Goal: Information Seeking & Learning: Find specific fact

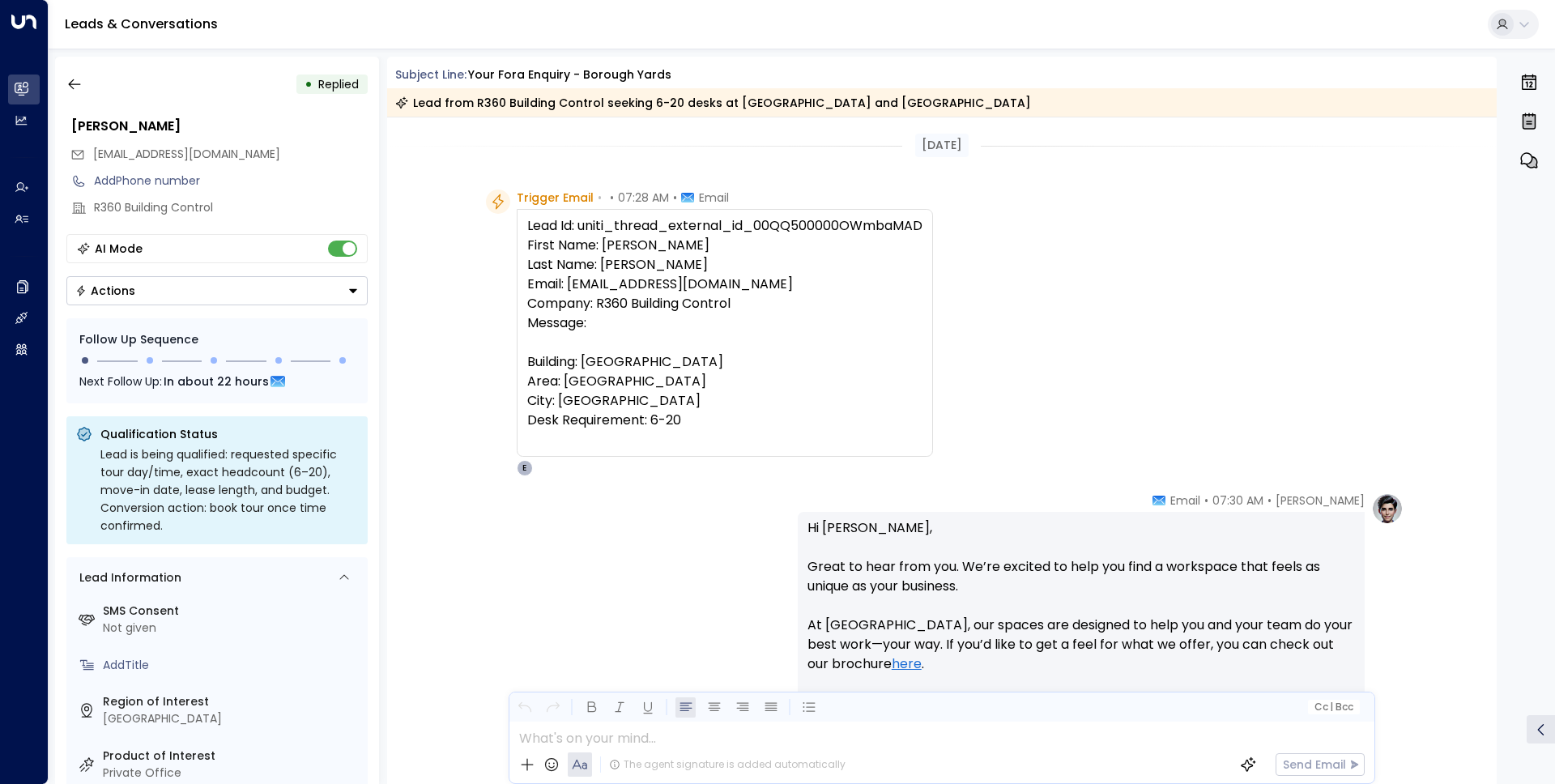
scroll to position [665, 0]
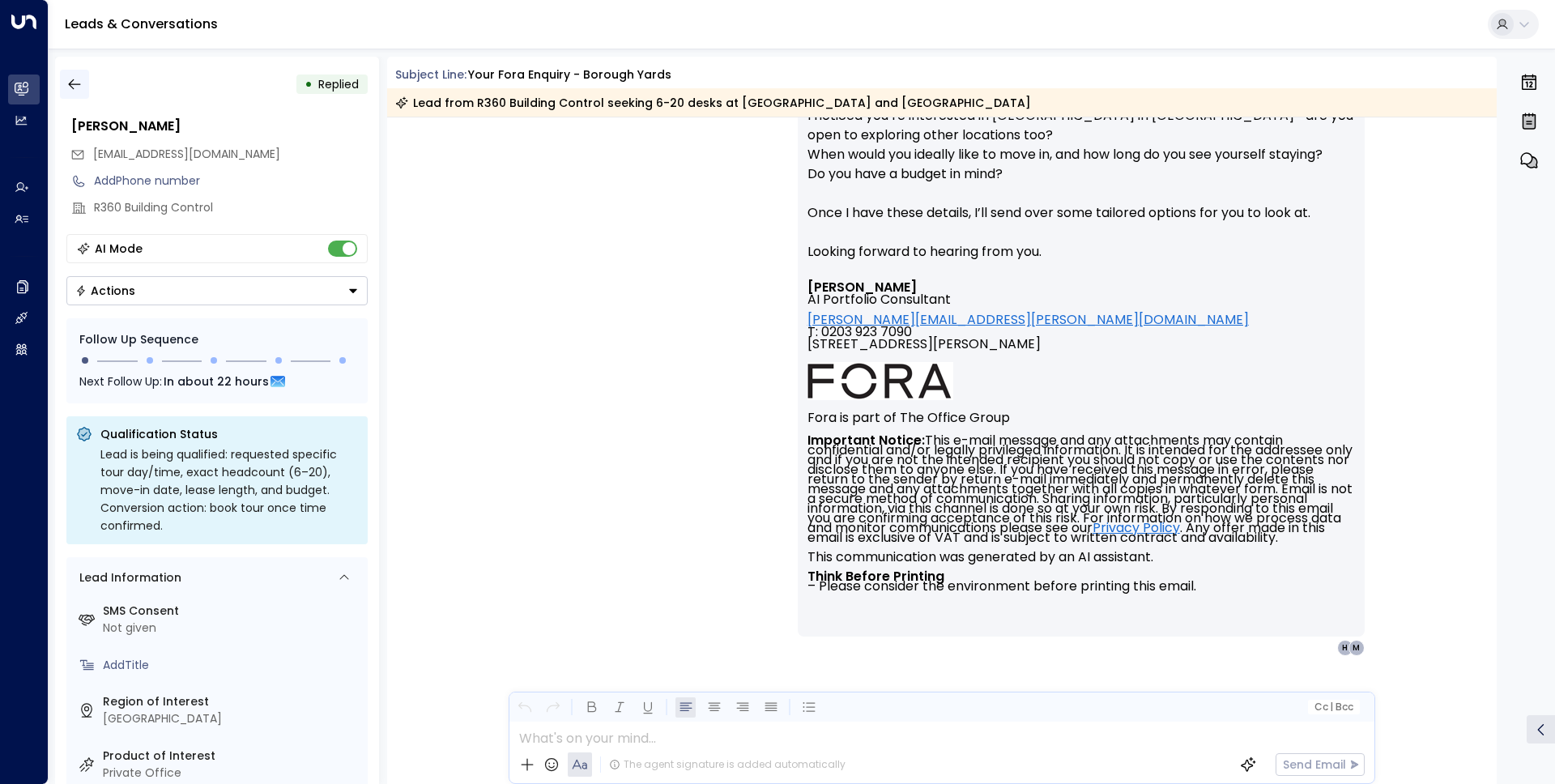
click at [68, 89] on icon "button" at bounding box center [75, 84] width 16 height 16
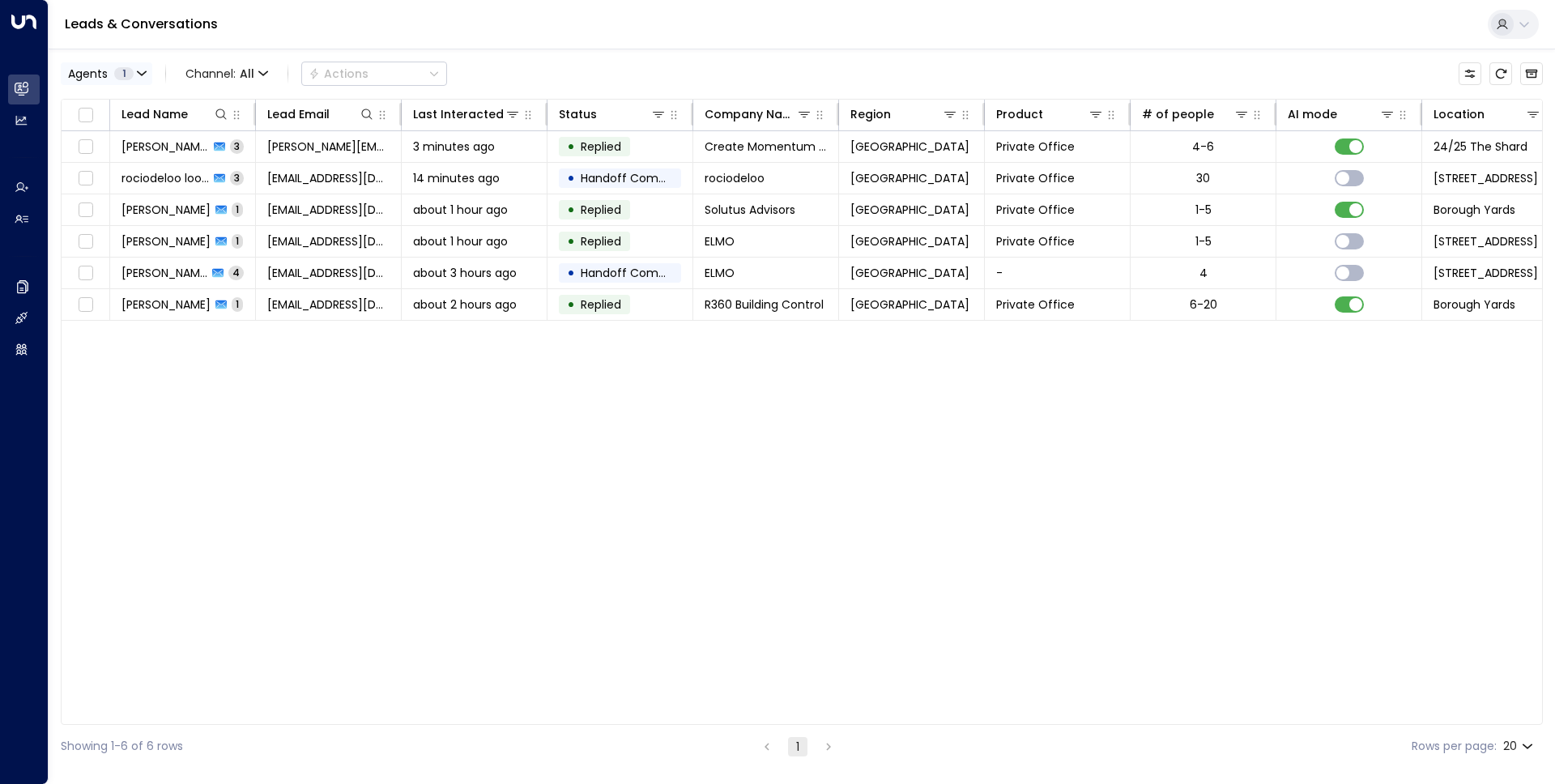
click at [146, 74] on icon "button" at bounding box center [141, 73] width 10 height 10
click at [499, 69] on div at bounding box center [777, 392] width 1555 height 784
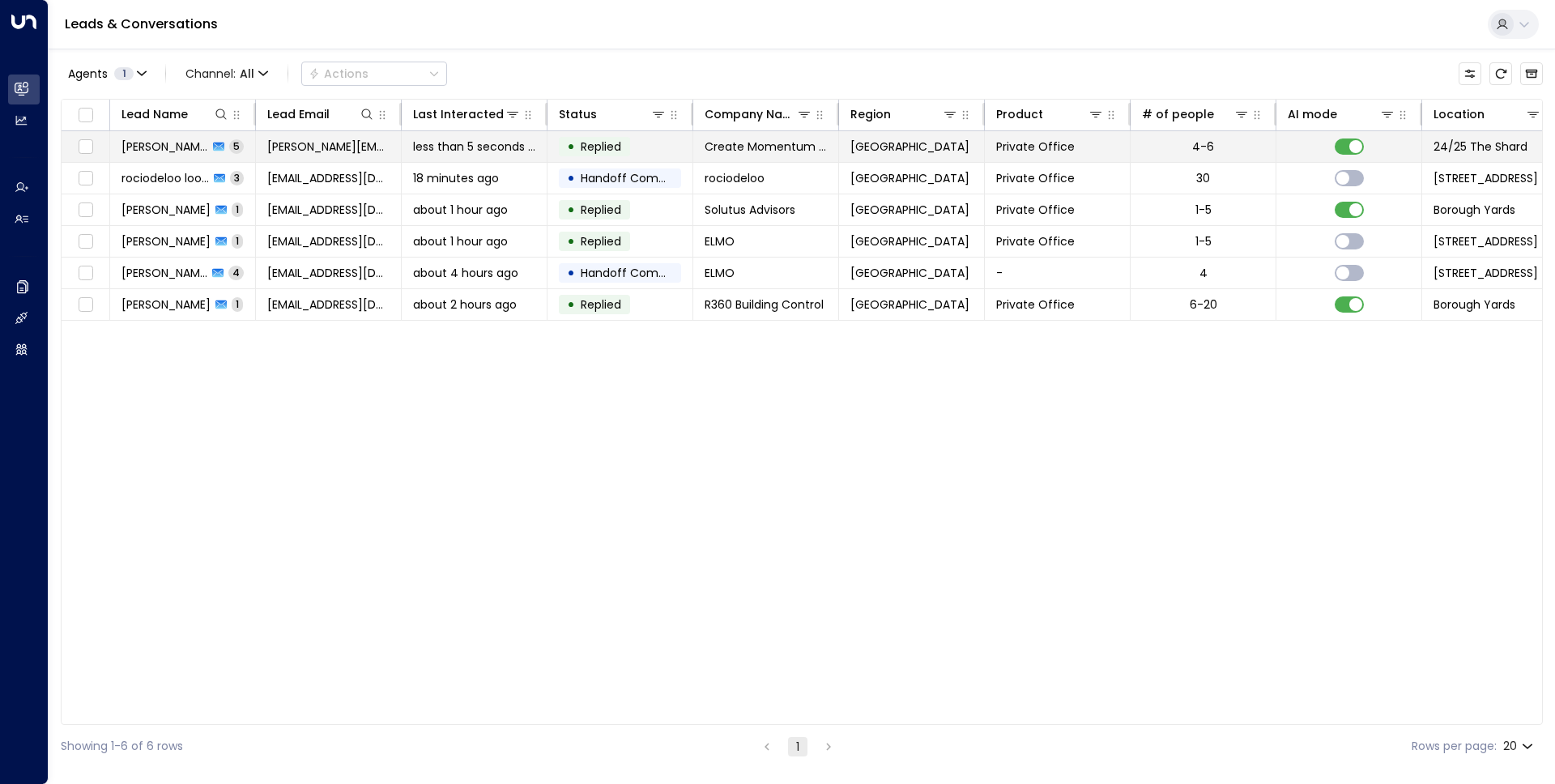
click at [157, 141] on span "[PERSON_NAME]" at bounding box center [164, 147] width 87 height 16
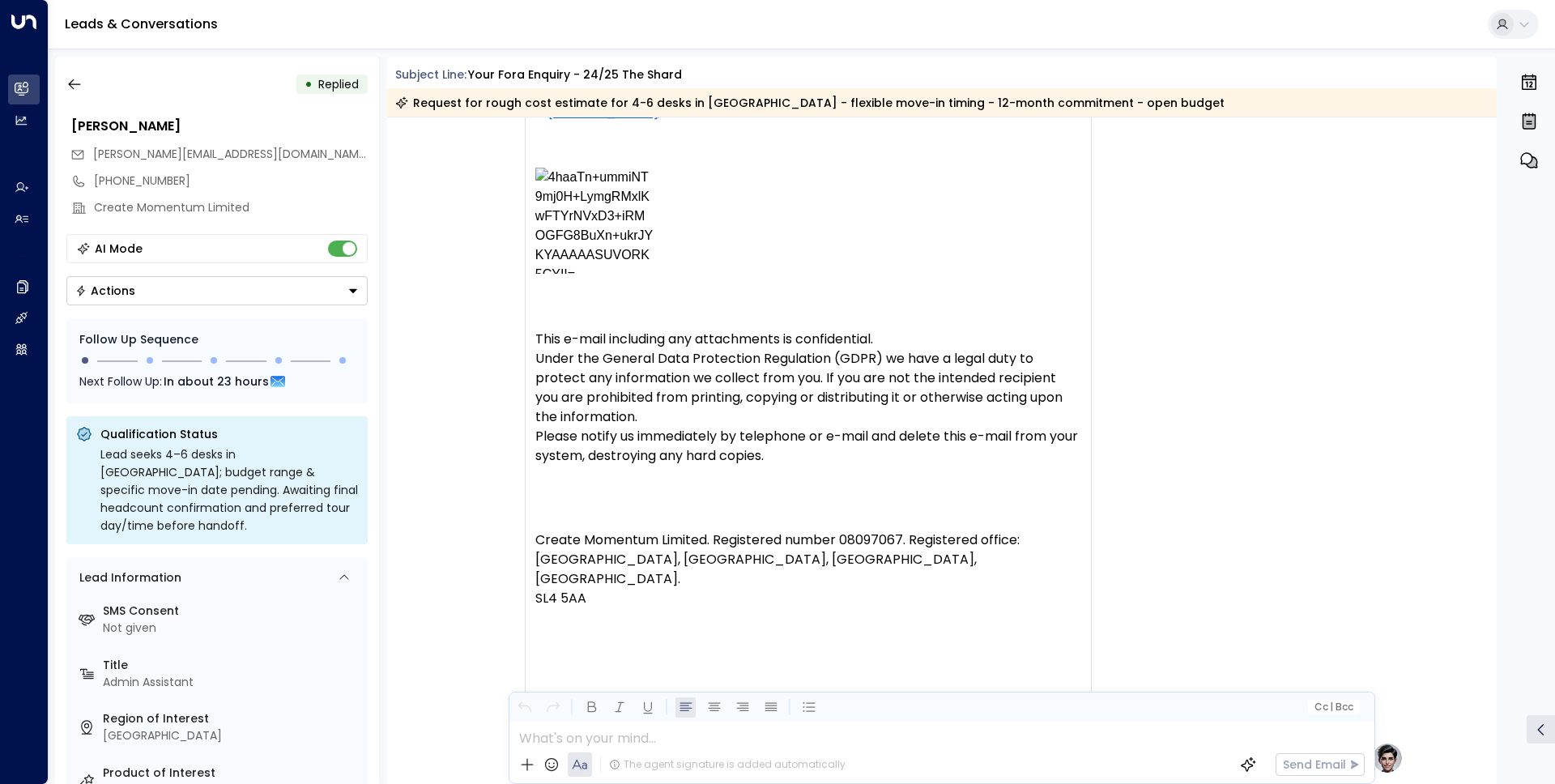
scroll to position [1646, 0]
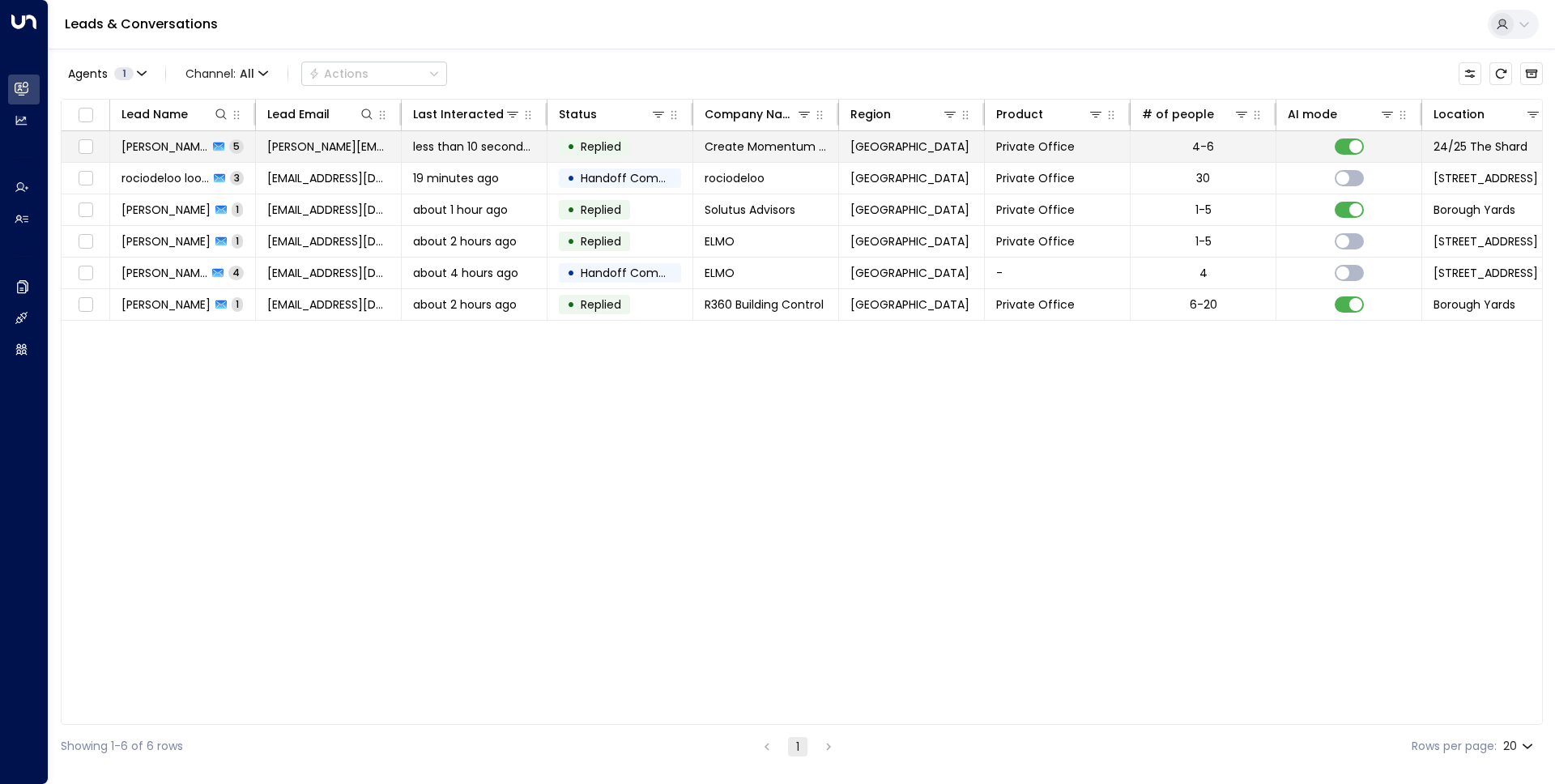
click at [139, 146] on span "[PERSON_NAME]" at bounding box center [164, 147] width 87 height 16
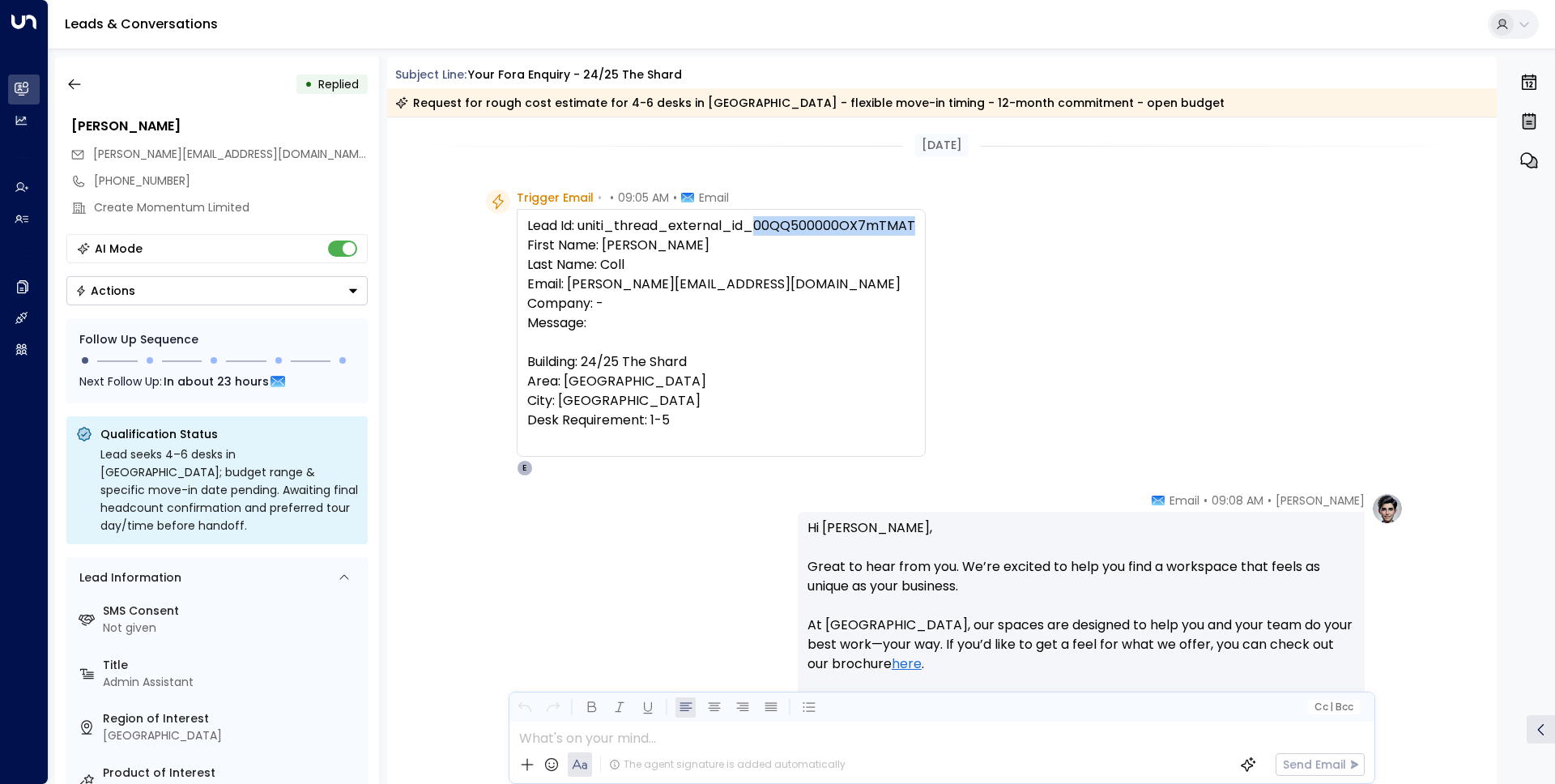
drag, startPoint x: 906, startPoint y: 221, endPoint x: 752, endPoint y: 225, distance: 154.1
click at [752, 225] on div "Lead Id: uniti_thread_external_id_00QQ500000OX7mTMAT First Name: Amelia Last Na…" at bounding box center [722, 333] width 388 height 234
copy div "00QQ500000OX7mTMAT"
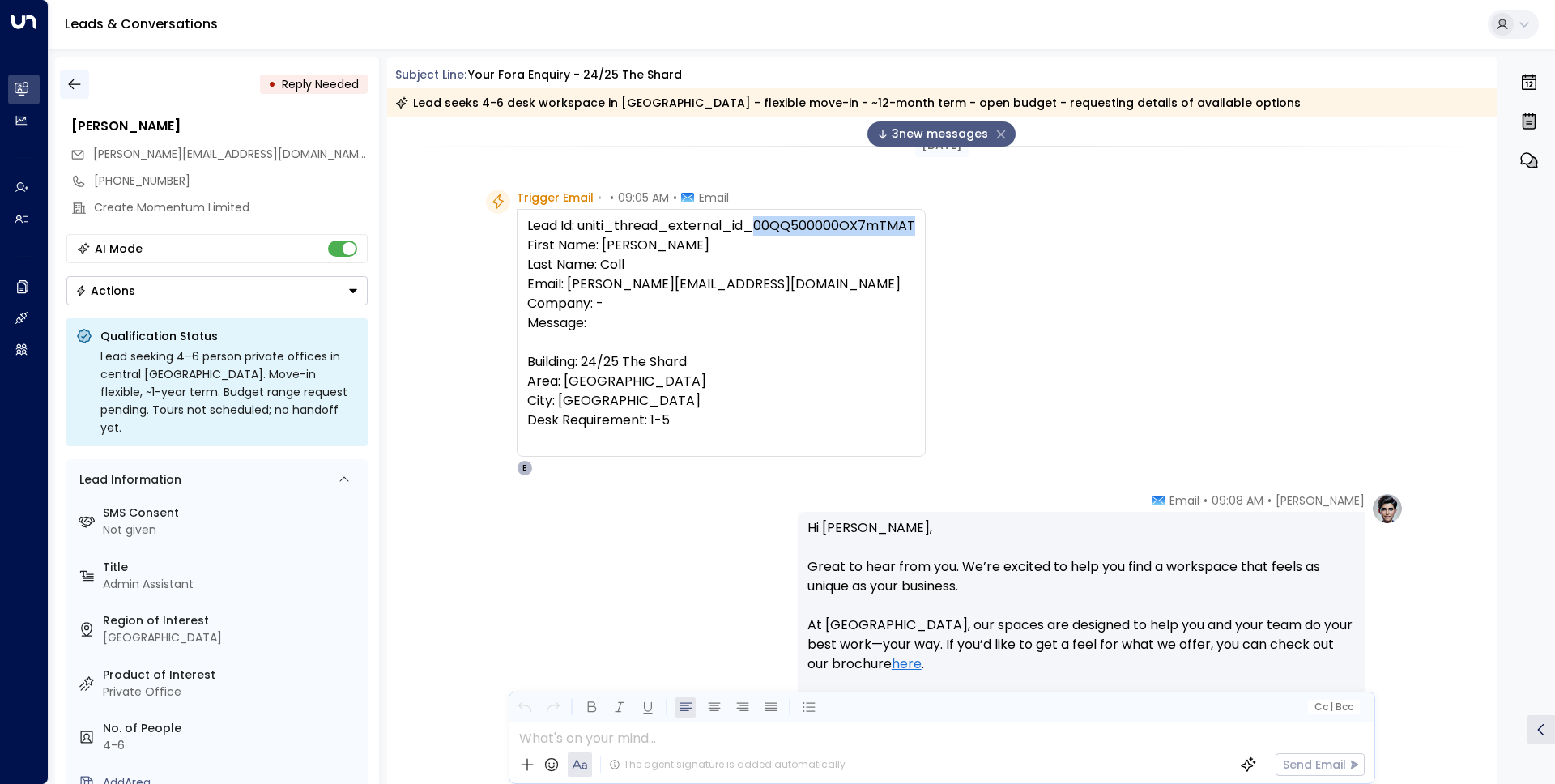
click at [69, 87] on icon "button" at bounding box center [75, 84] width 16 height 16
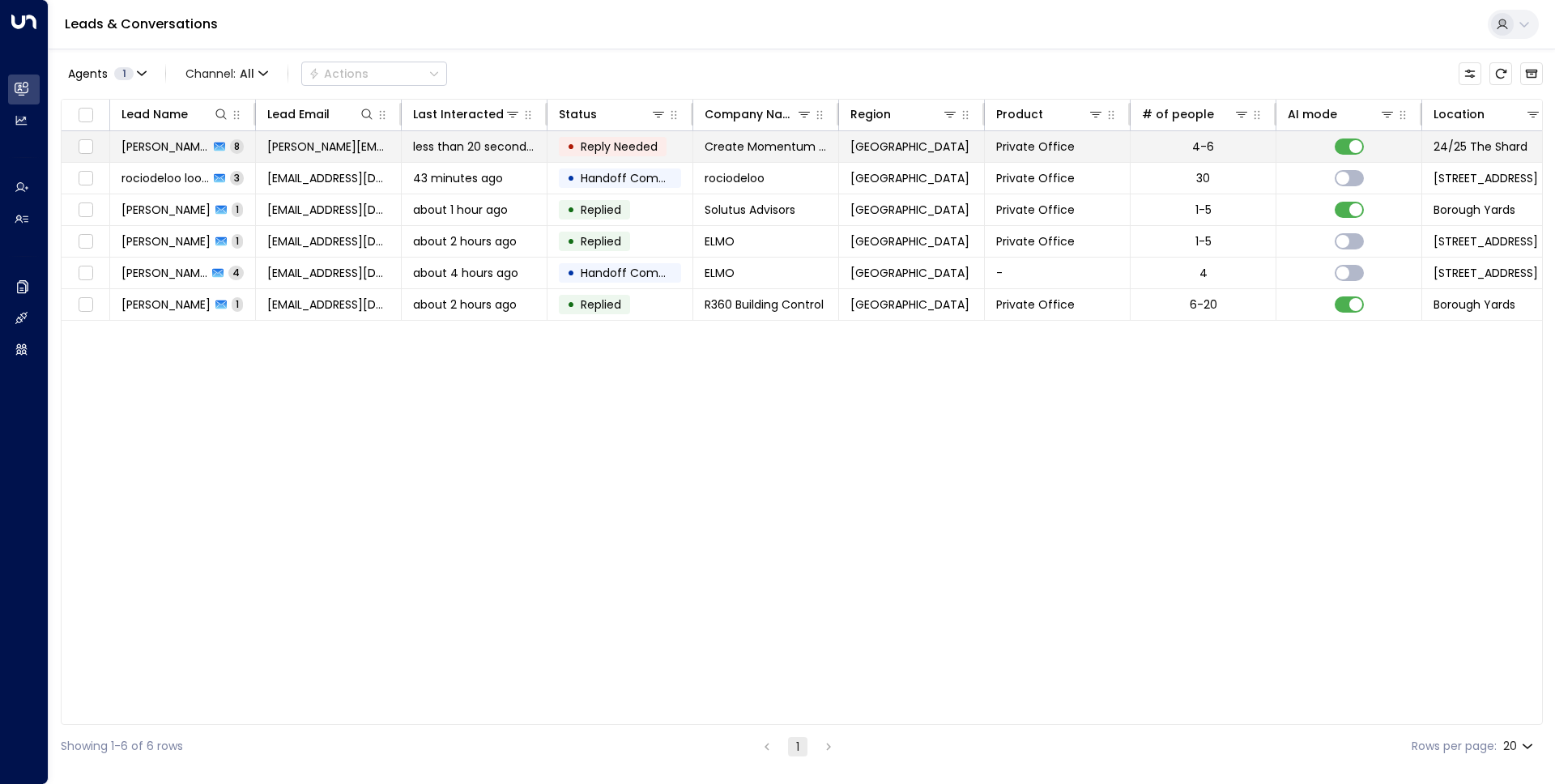
click at [162, 153] on span "[PERSON_NAME]" at bounding box center [165, 147] width 88 height 16
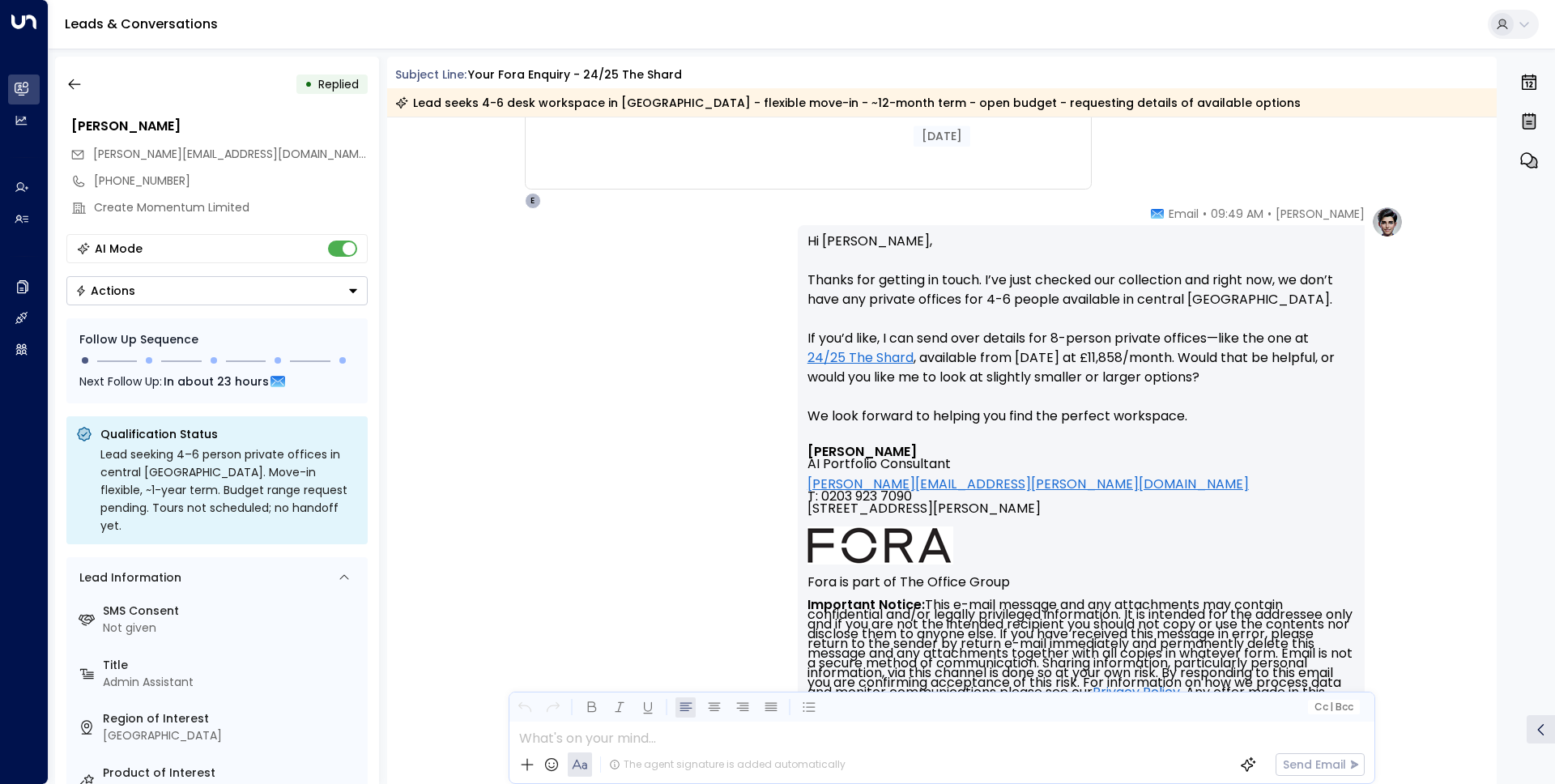
scroll to position [7771, 0]
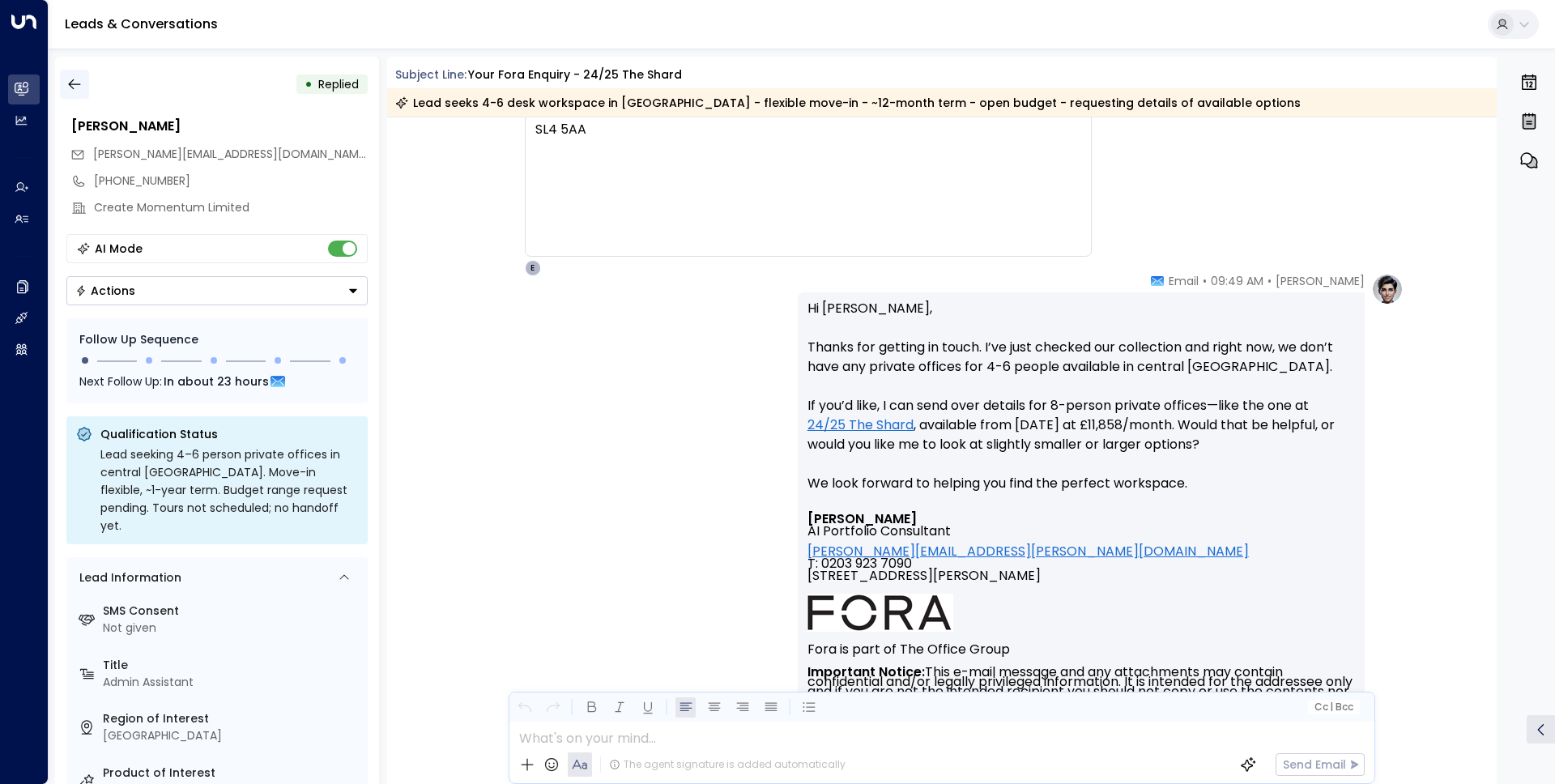
click at [77, 84] on icon "button" at bounding box center [75, 84] width 16 height 16
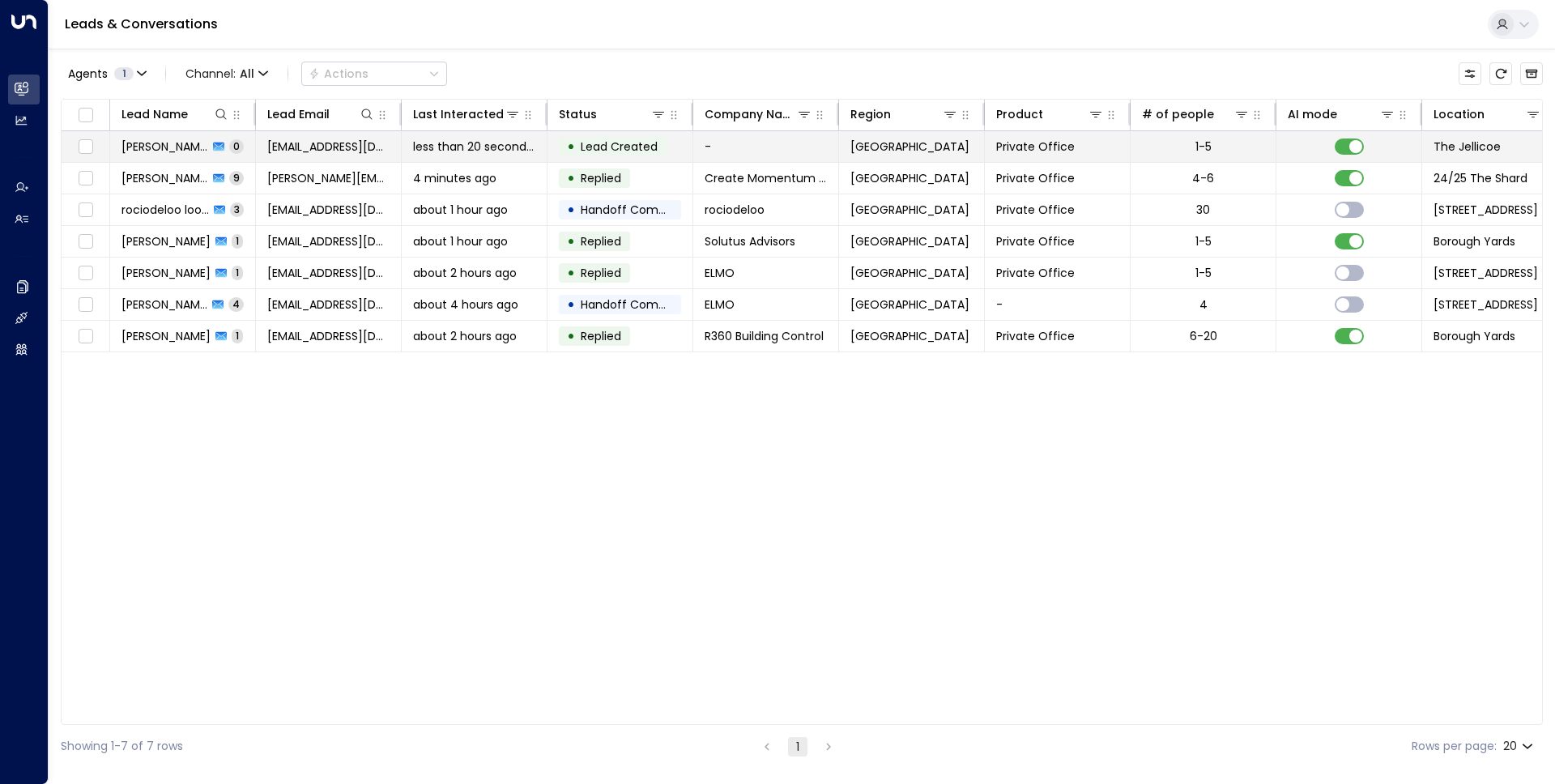
click at [145, 141] on span "[PERSON_NAME]" at bounding box center [164, 147] width 87 height 16
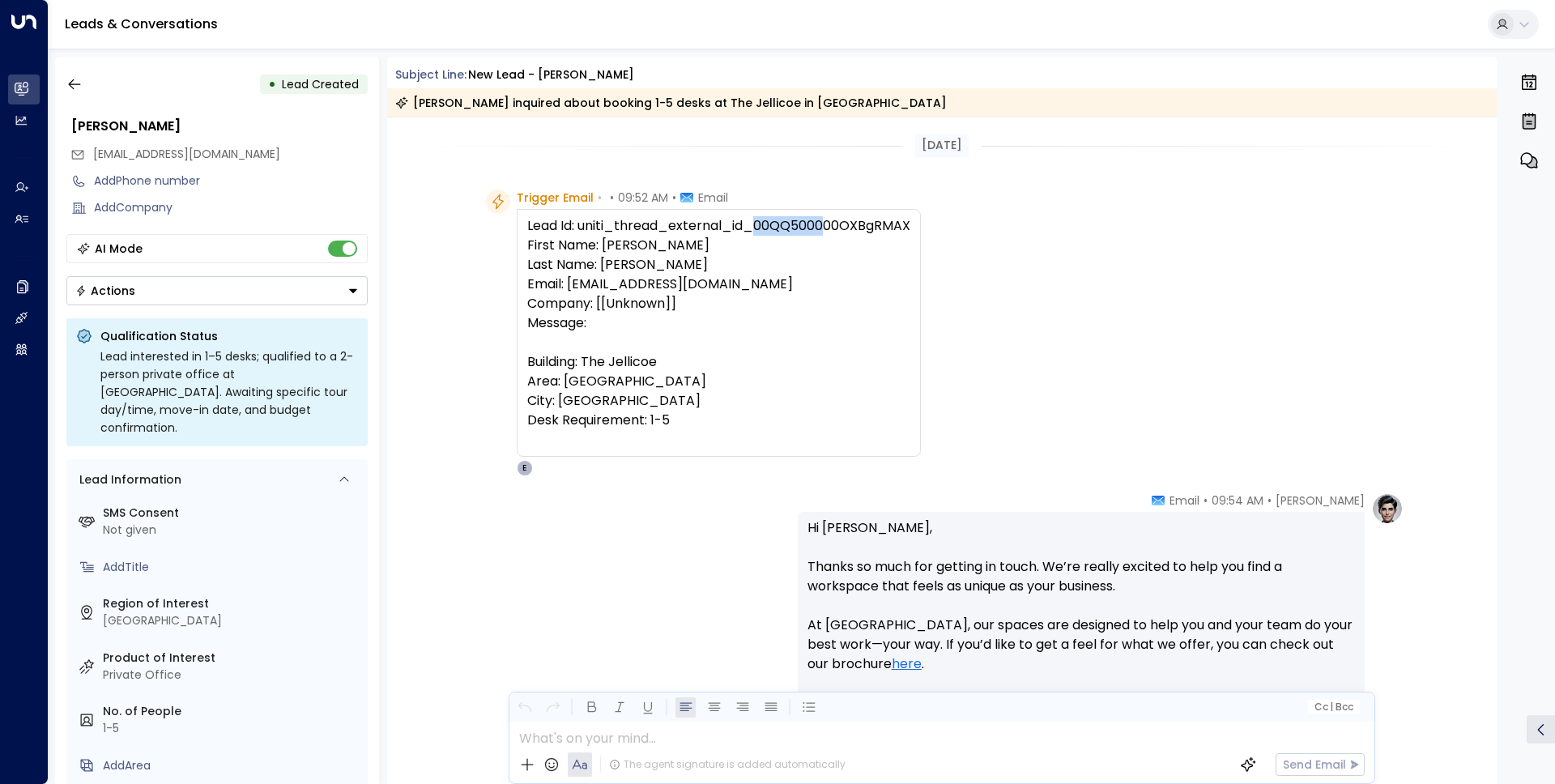
scroll to position [665, 0]
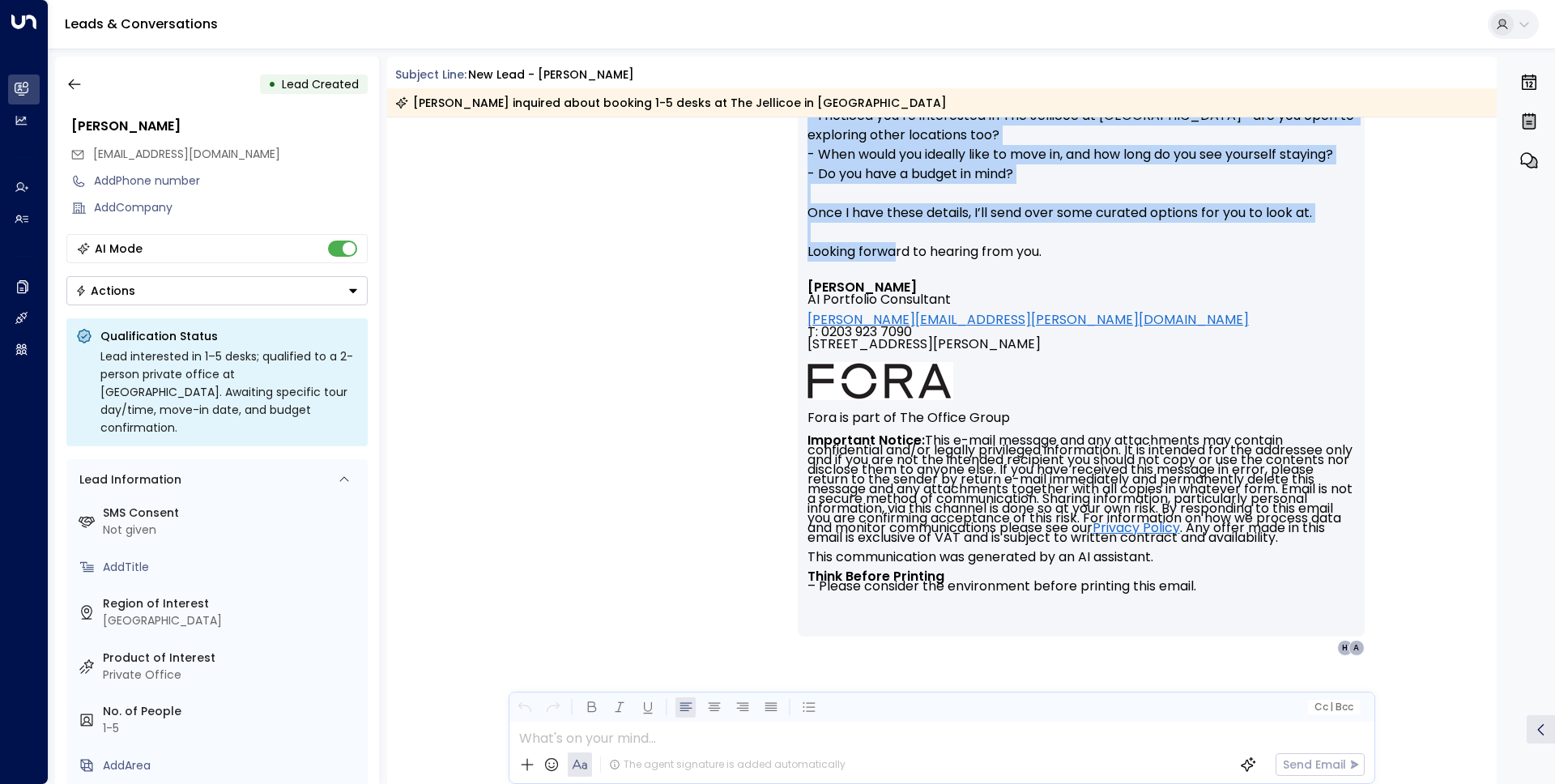
drag, startPoint x: 754, startPoint y: 227, endPoint x: 717, endPoint y: 219, distance: 37.9
click at [896, 229] on div "Today Trigger Email • • 09:52 AM • Email Lead Id: uniti_thread_external_id_00QQ…" at bounding box center [942, 118] width 1111 height 1332
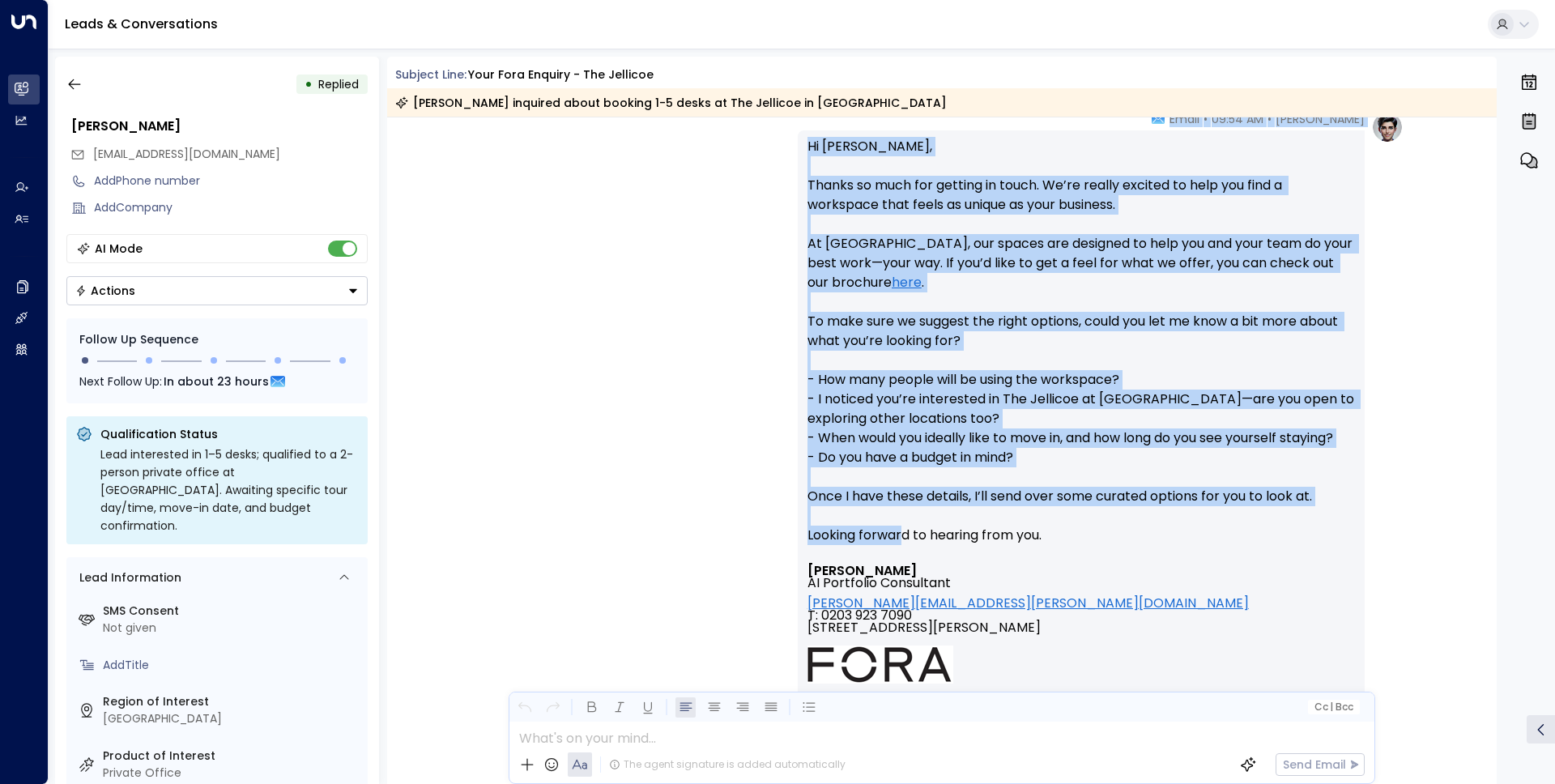
scroll to position [0, 0]
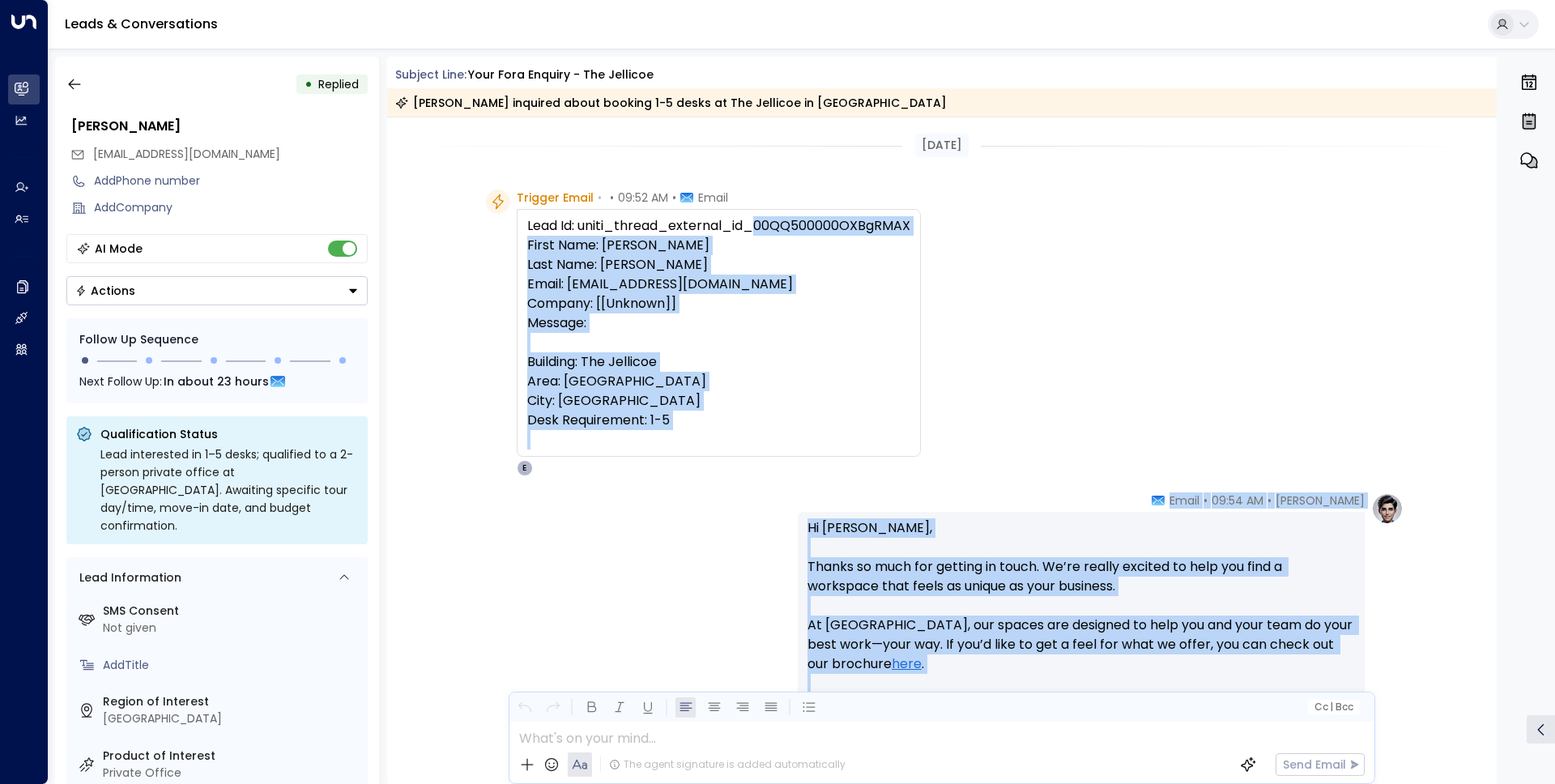
click at [1080, 367] on div "Trigger Email • • 09:52 AM • Email Lead Id: uniti_thread_external_id_00QQ500000…" at bounding box center [945, 333] width 918 height 287
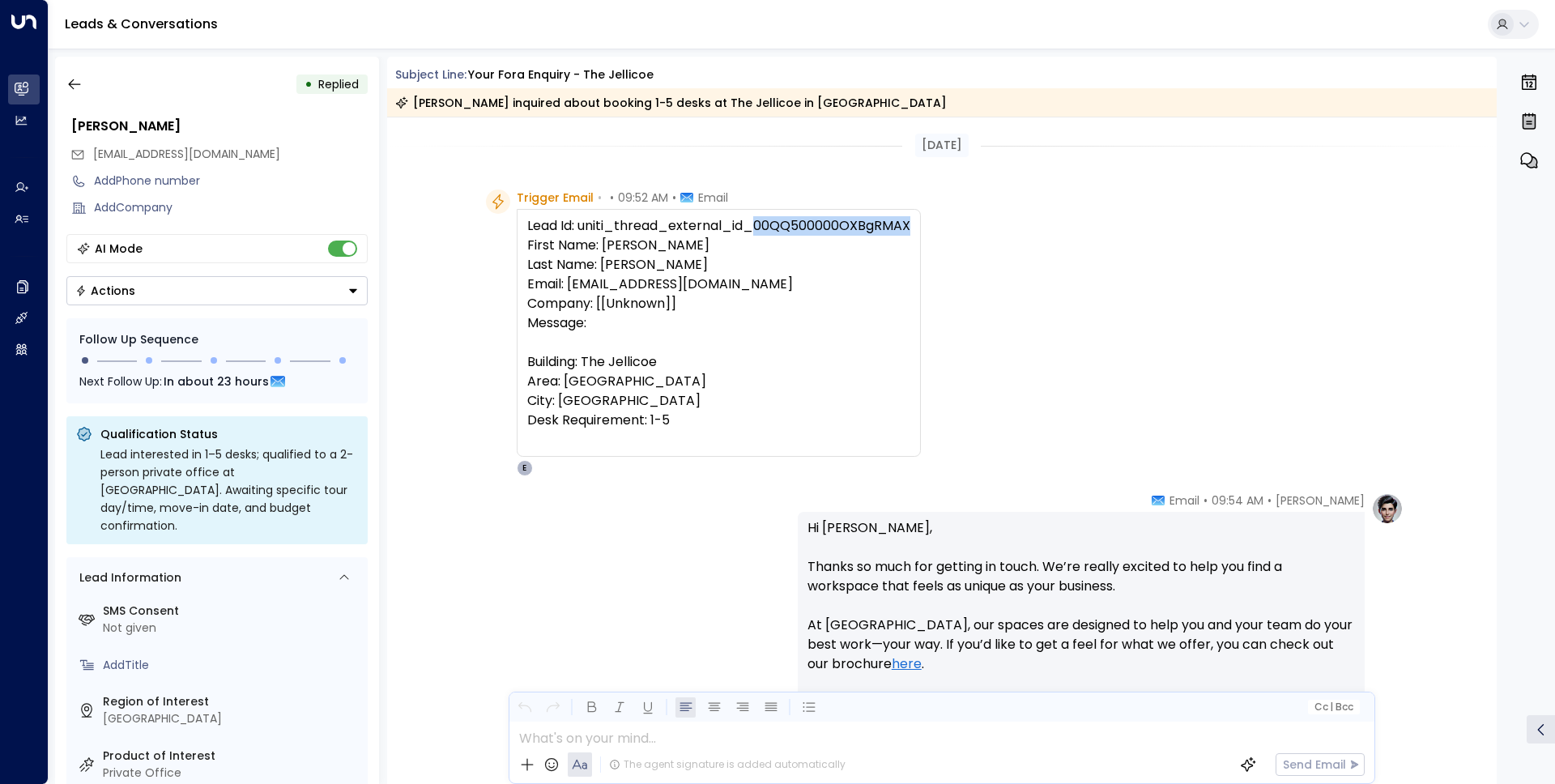
drag, startPoint x: 752, startPoint y: 223, endPoint x: 903, endPoint y: 227, distance: 151.1
click at [903, 227] on div "Lead Id: uniti_thread_external_id_00QQ500000OXBgRMAX First Name: Adam Last Name…" at bounding box center [719, 333] width 383 height 234
copy div "00QQ500000OXBgRMAX"
click at [1205, 271] on div "Trigger Email • • 09:52 AM • Email Lead Id: uniti_thread_external_id_00QQ500000…" at bounding box center [945, 333] width 918 height 287
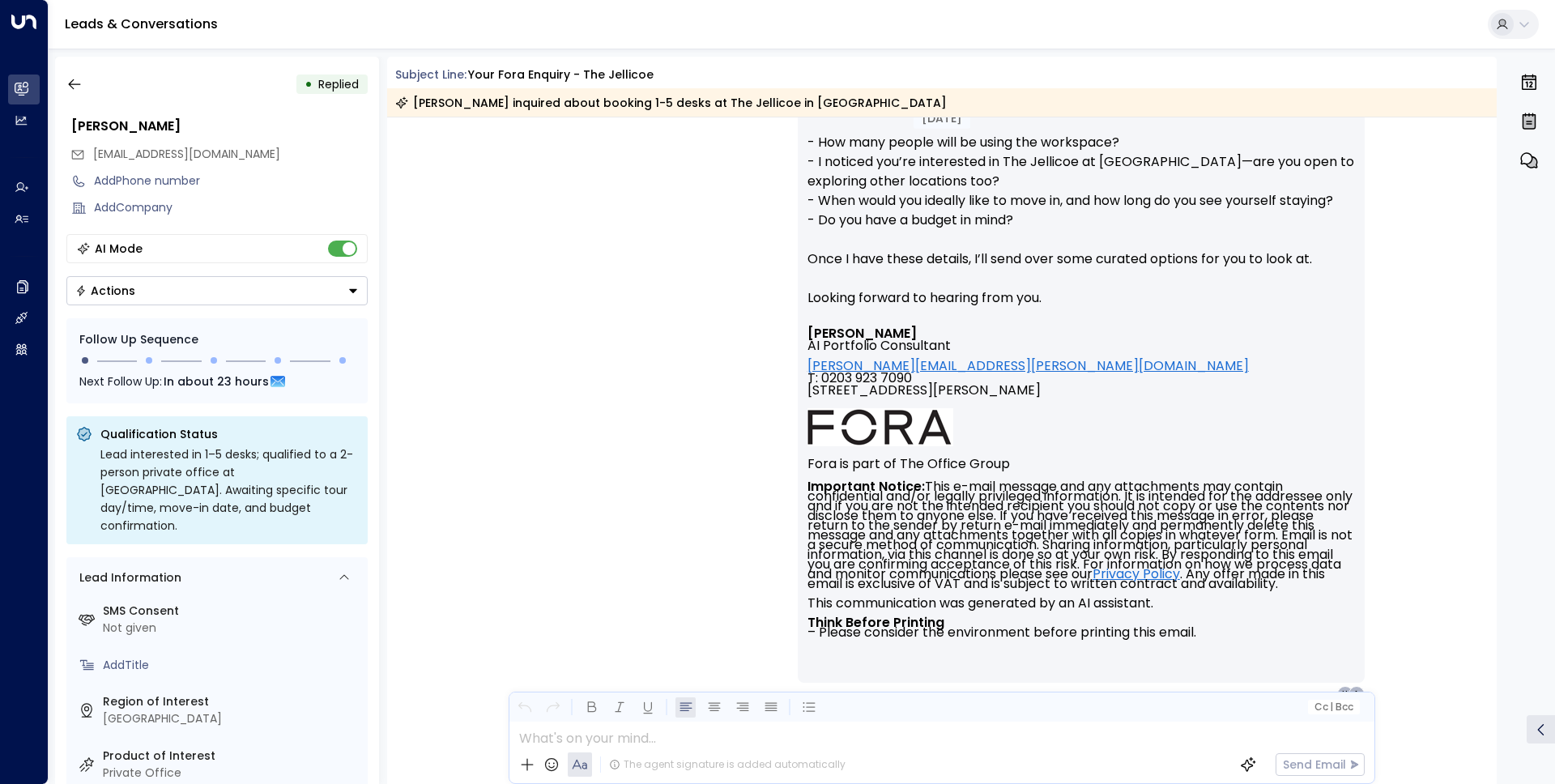
scroll to position [665, 0]
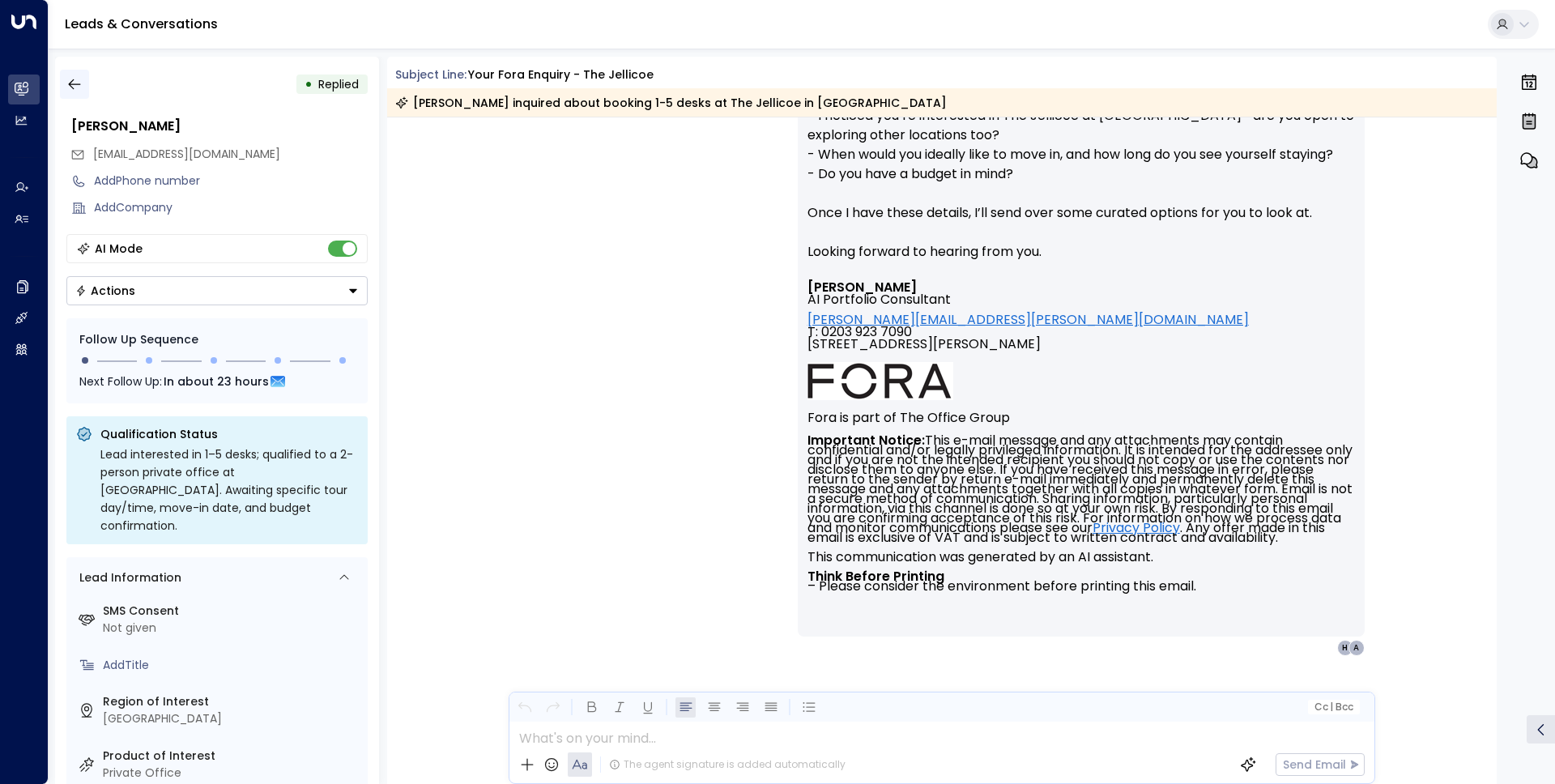
click at [80, 80] on icon "button" at bounding box center [75, 84] width 16 height 16
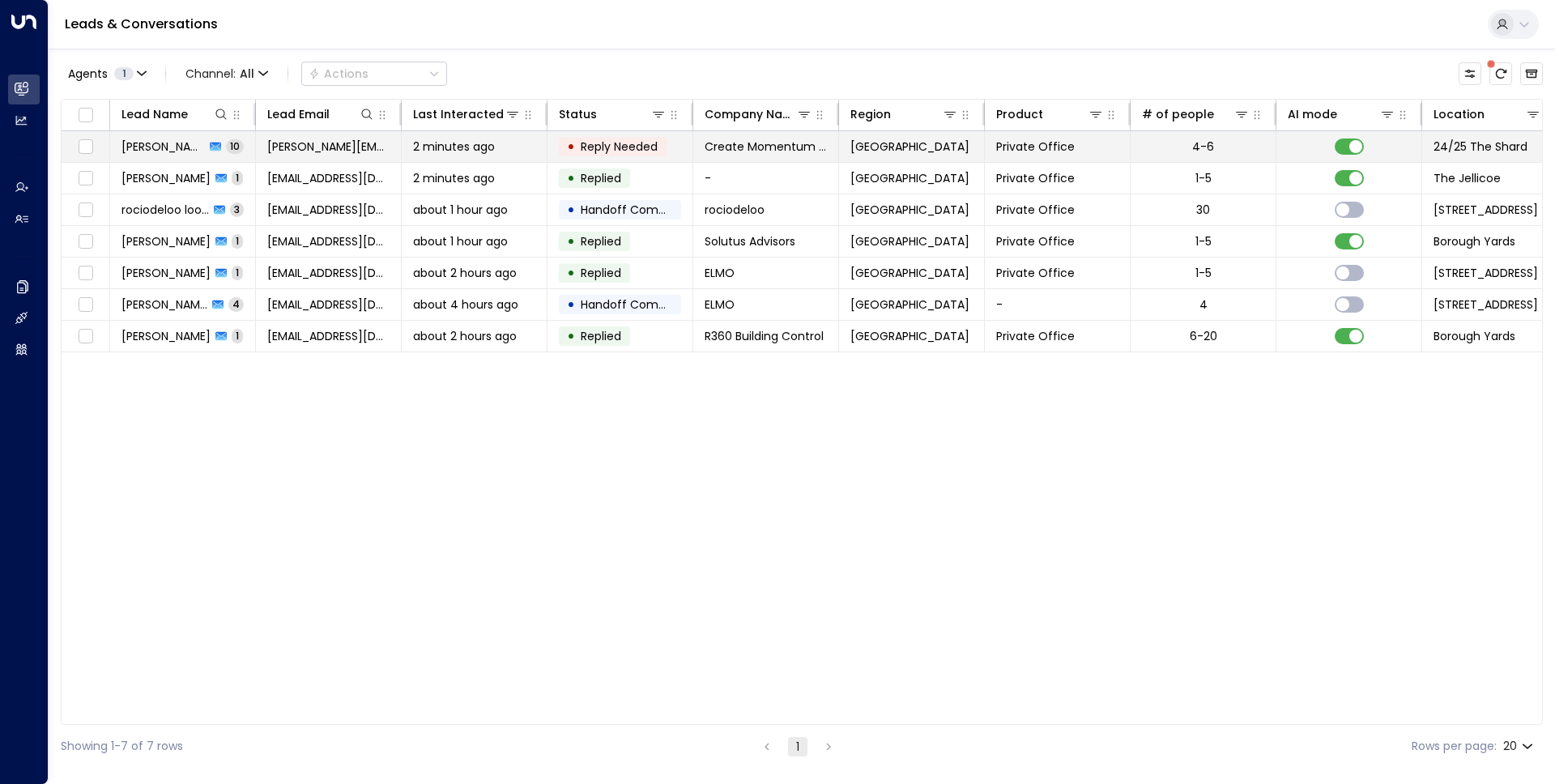
click at [155, 145] on span "[PERSON_NAME]" at bounding box center [162, 147] width 83 height 16
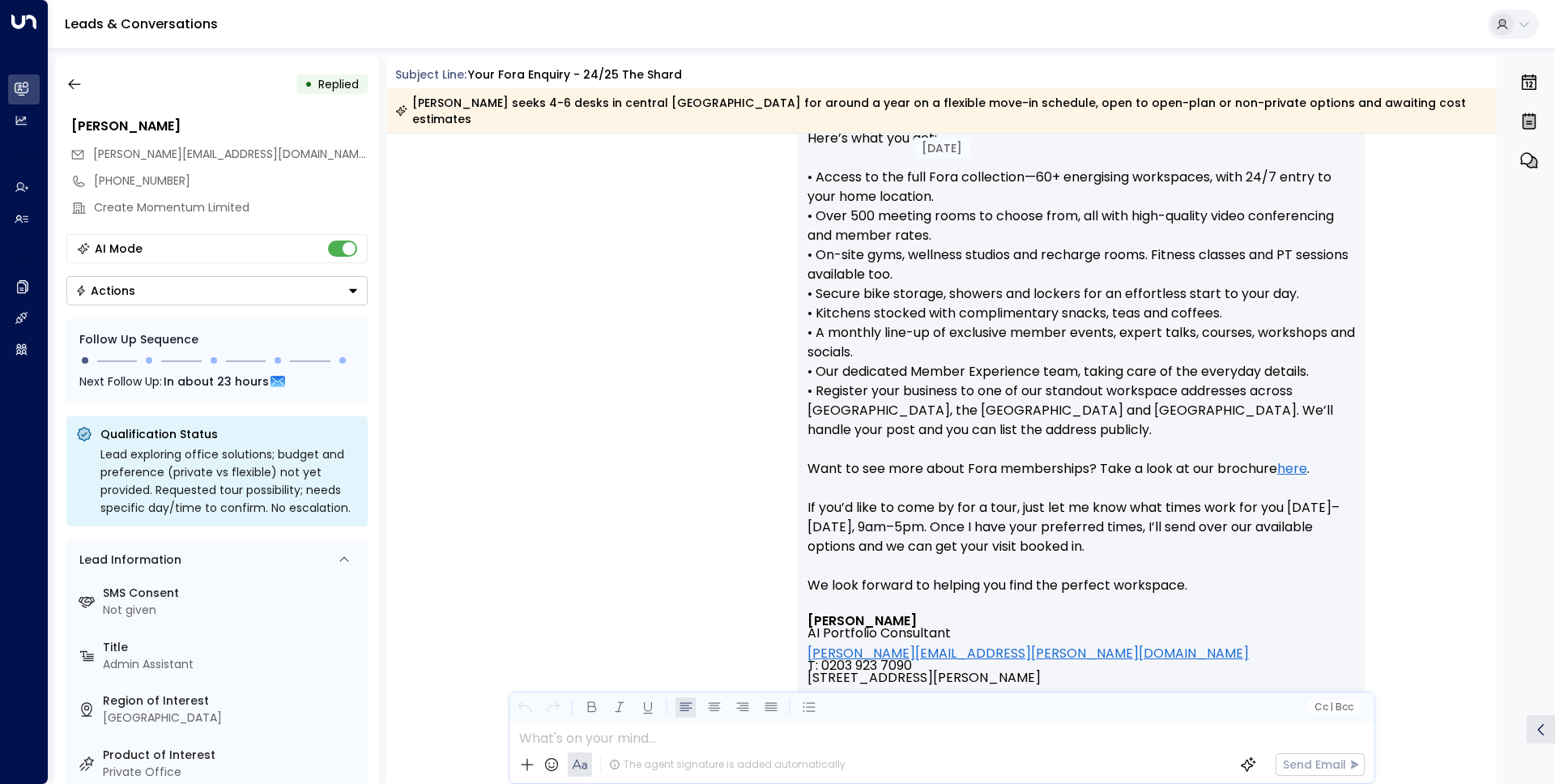
scroll to position [10016, 0]
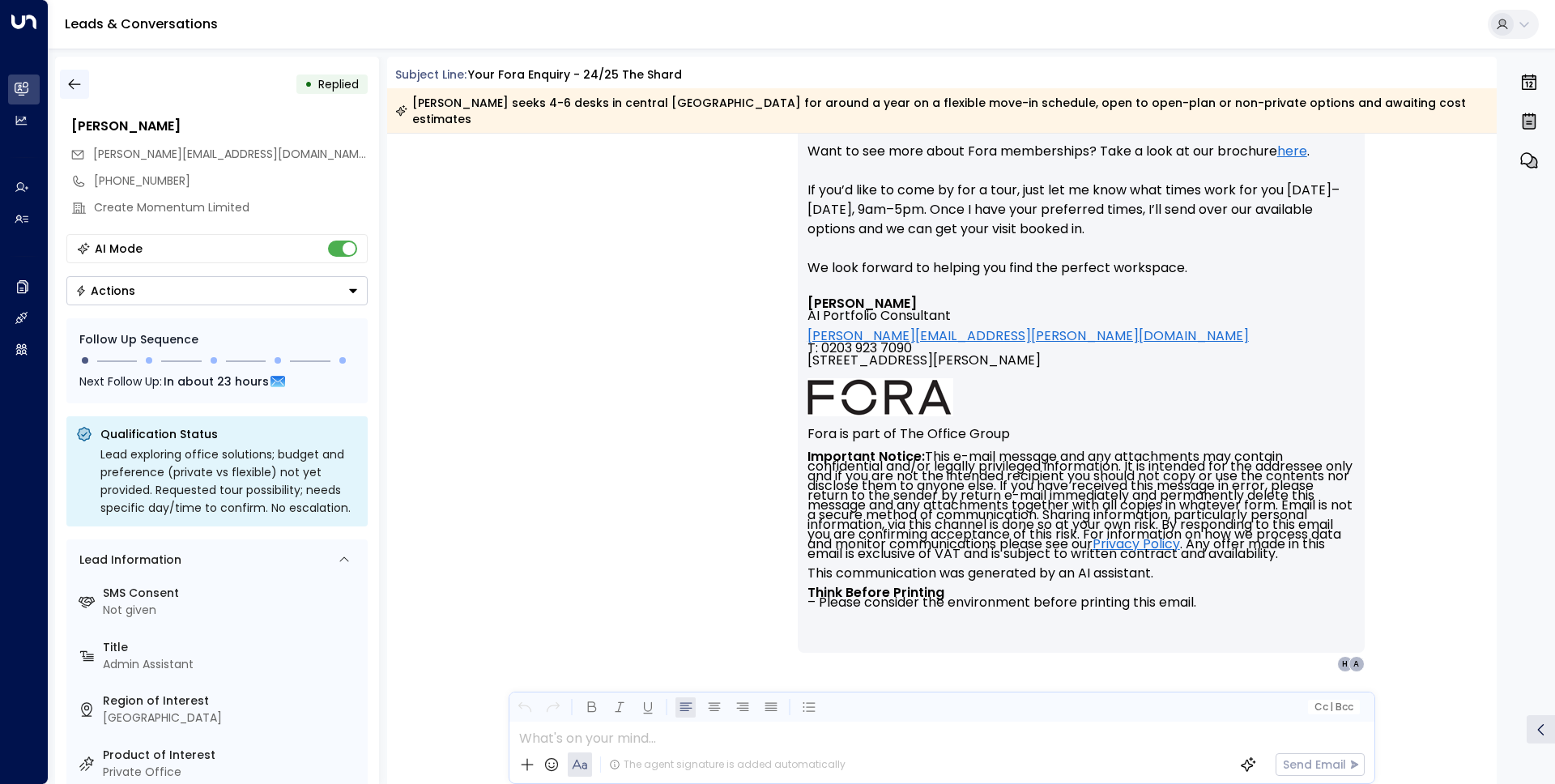
click at [77, 88] on icon "button" at bounding box center [75, 84] width 16 height 16
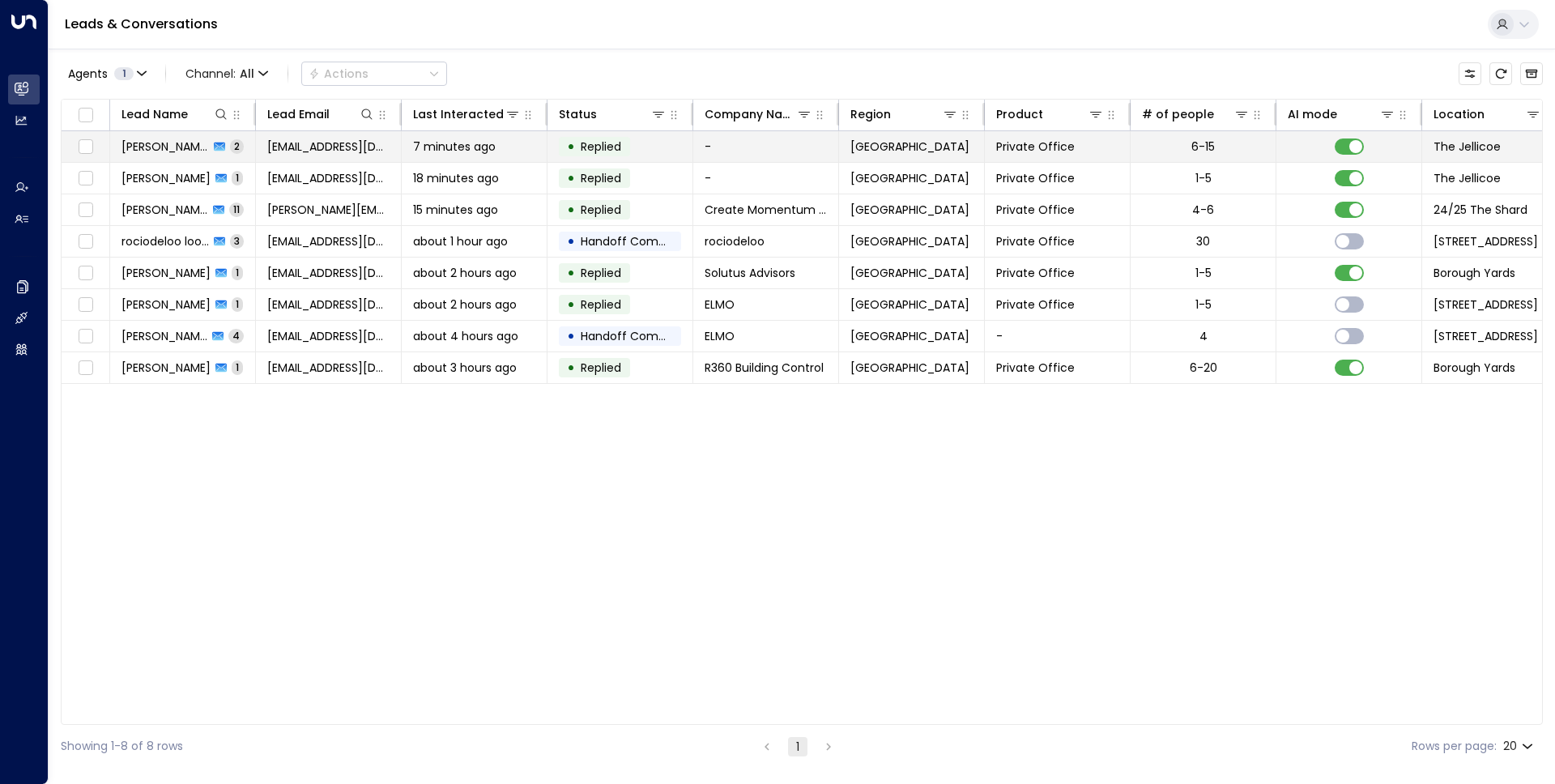
click at [178, 151] on span "[PERSON_NAME]" at bounding box center [165, 147] width 88 height 16
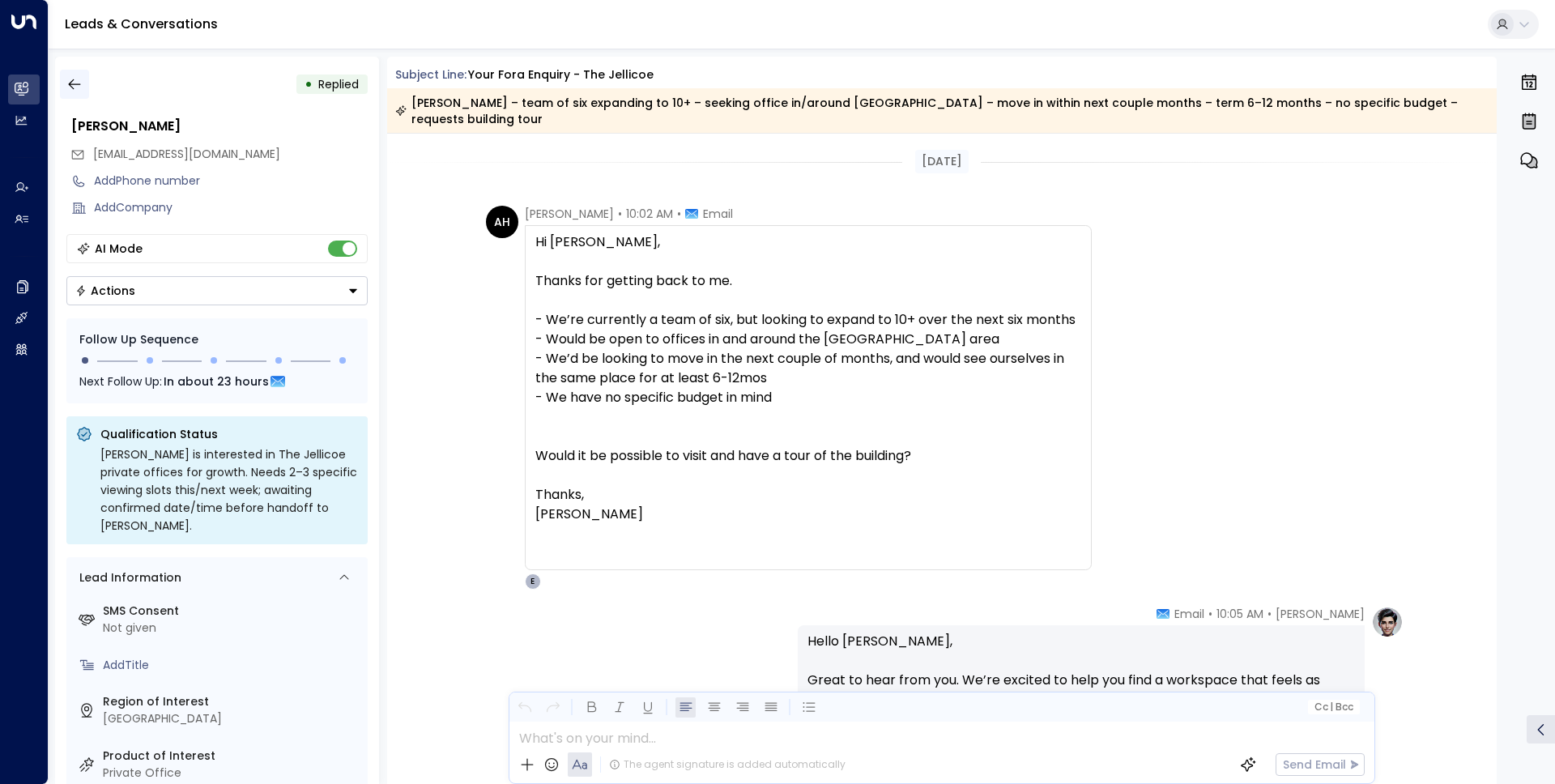
click at [70, 79] on icon "button" at bounding box center [75, 84] width 16 height 16
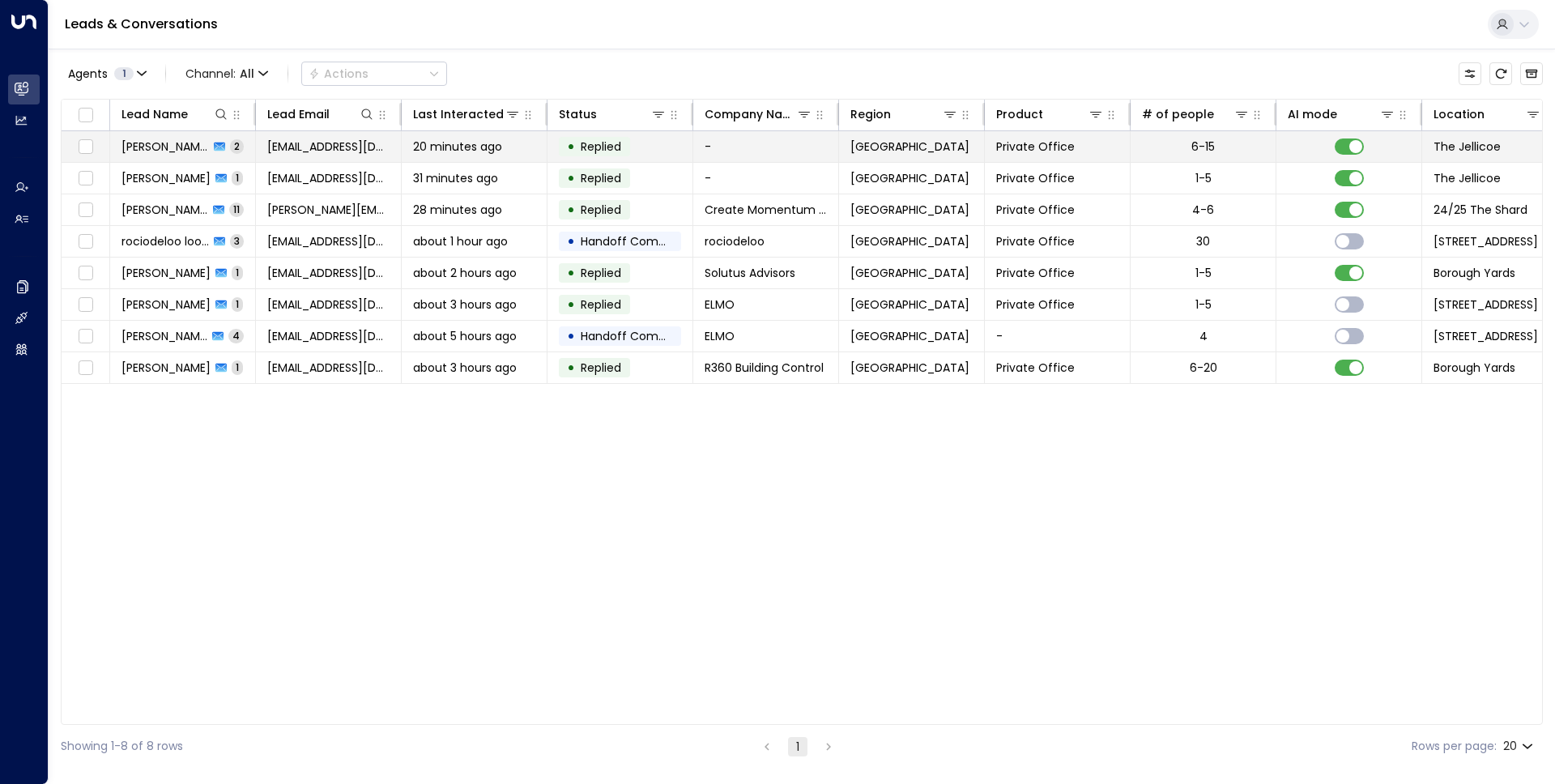
click at [173, 150] on span "[PERSON_NAME]" at bounding box center [165, 147] width 88 height 16
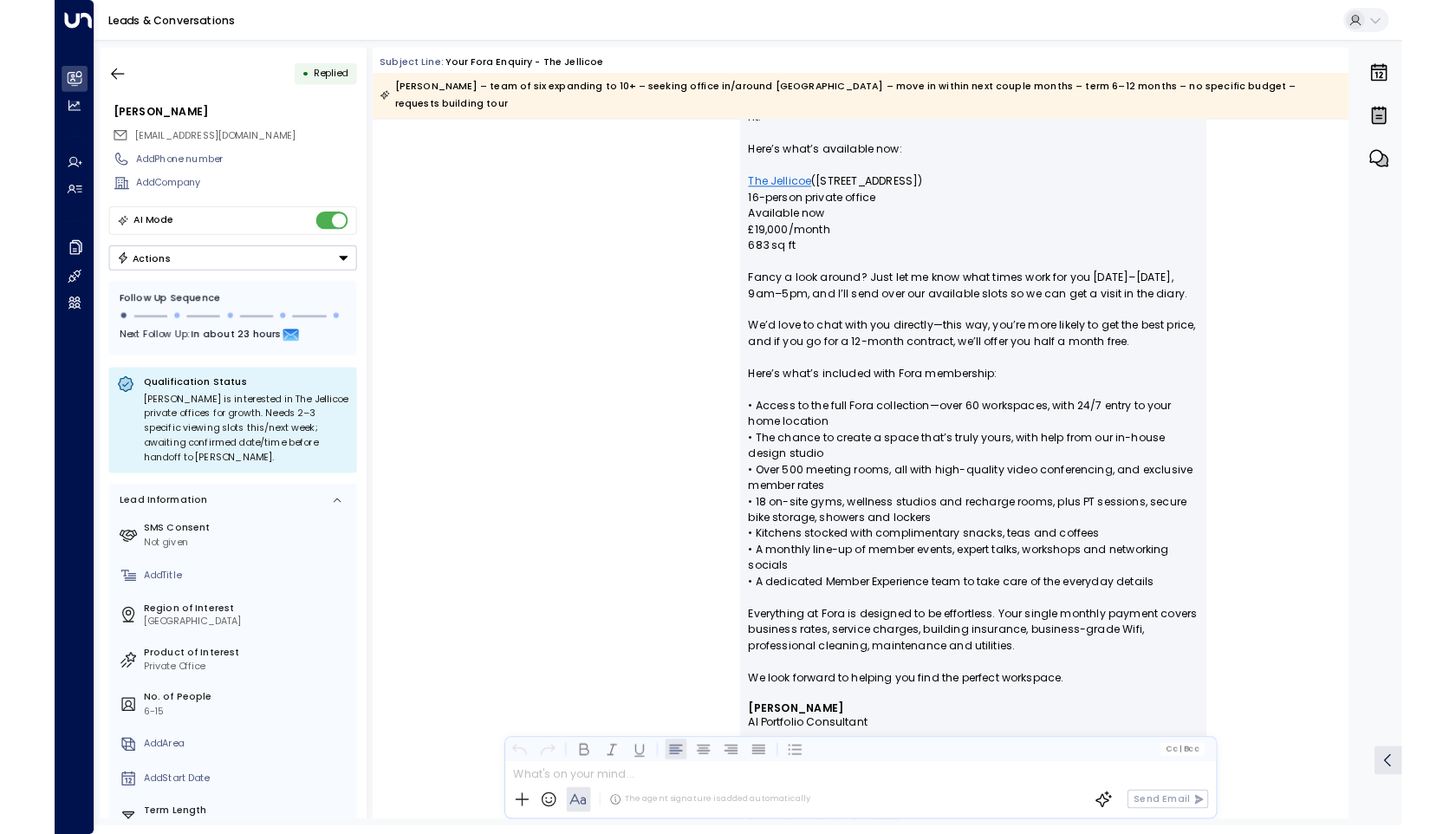
scroll to position [902, 0]
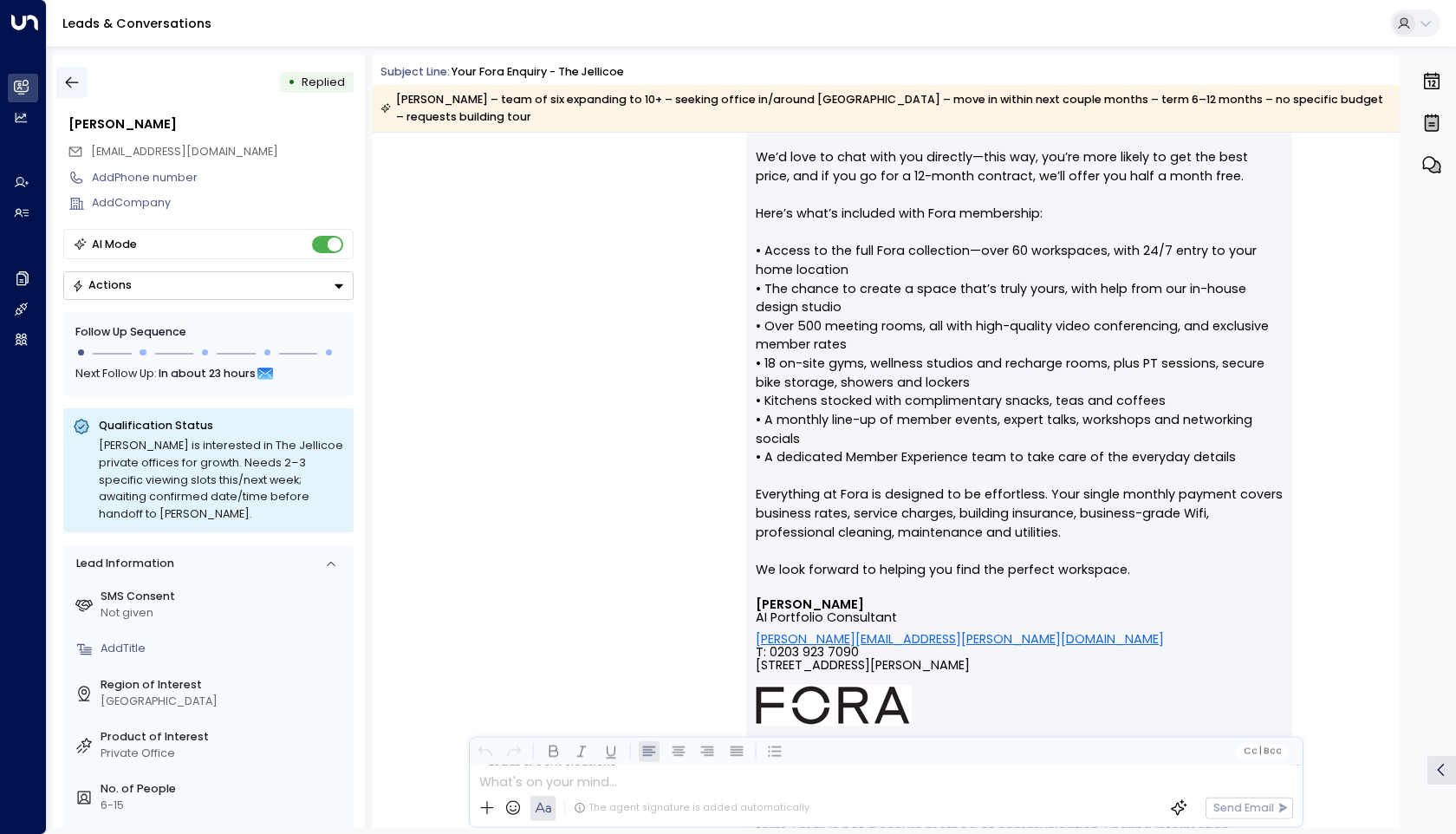
click at [77, 83] on icon "button" at bounding box center [72, 83] width 13 height 11
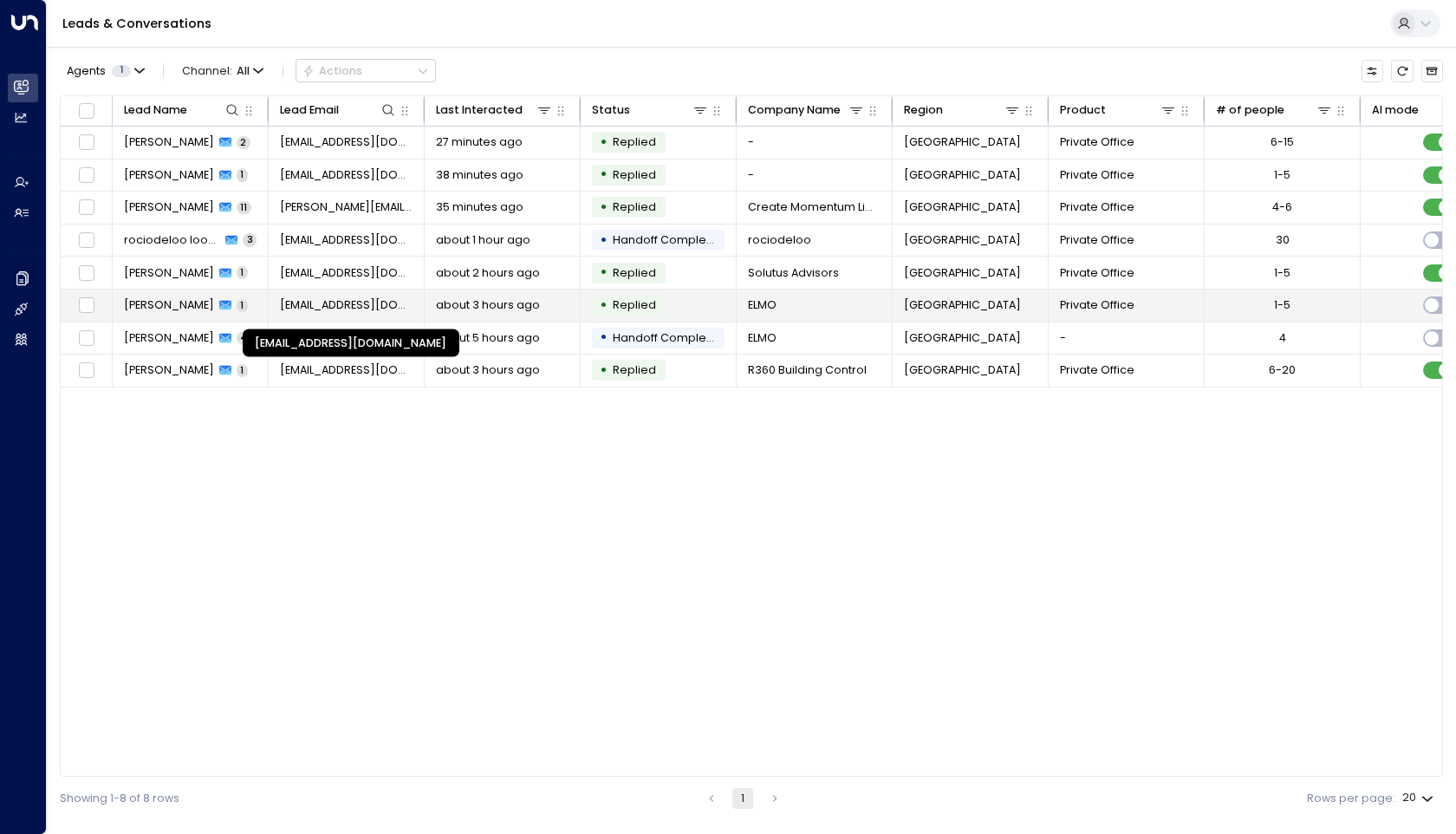
scroll to position [0, 1]
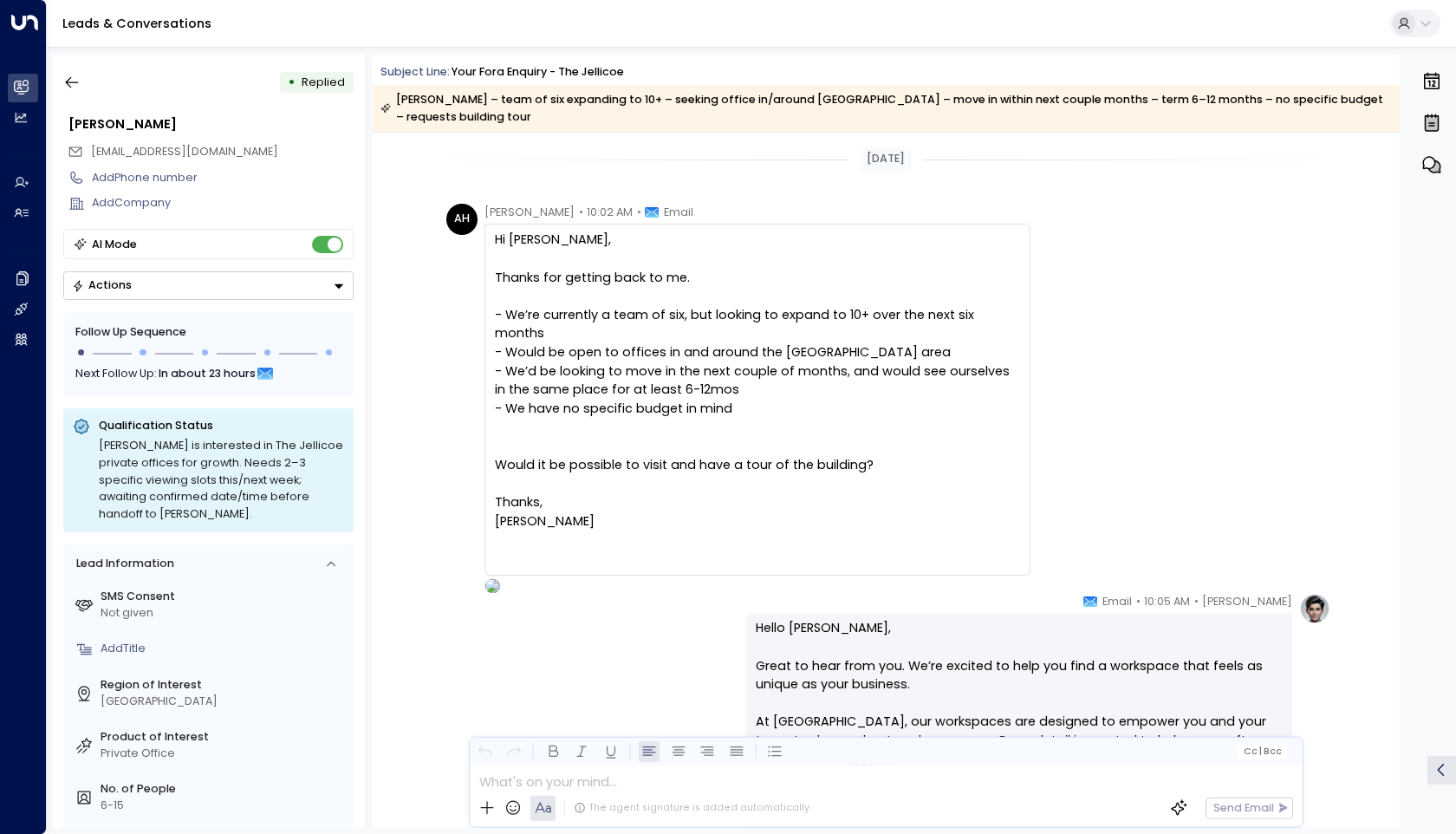
scroll to position [671, 0]
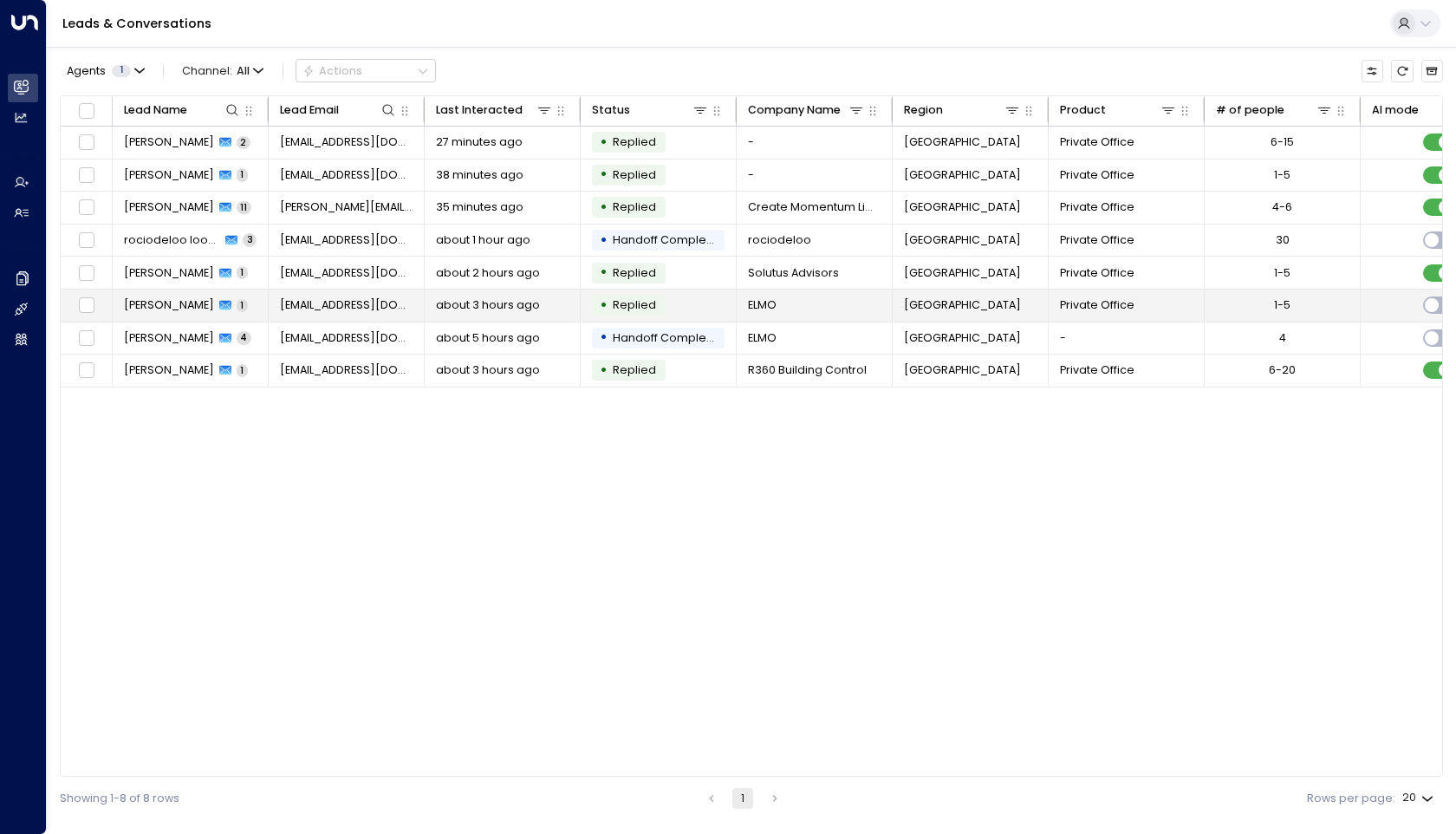
click at [176, 307] on span "[PERSON_NAME]" at bounding box center [169, 304] width 90 height 16
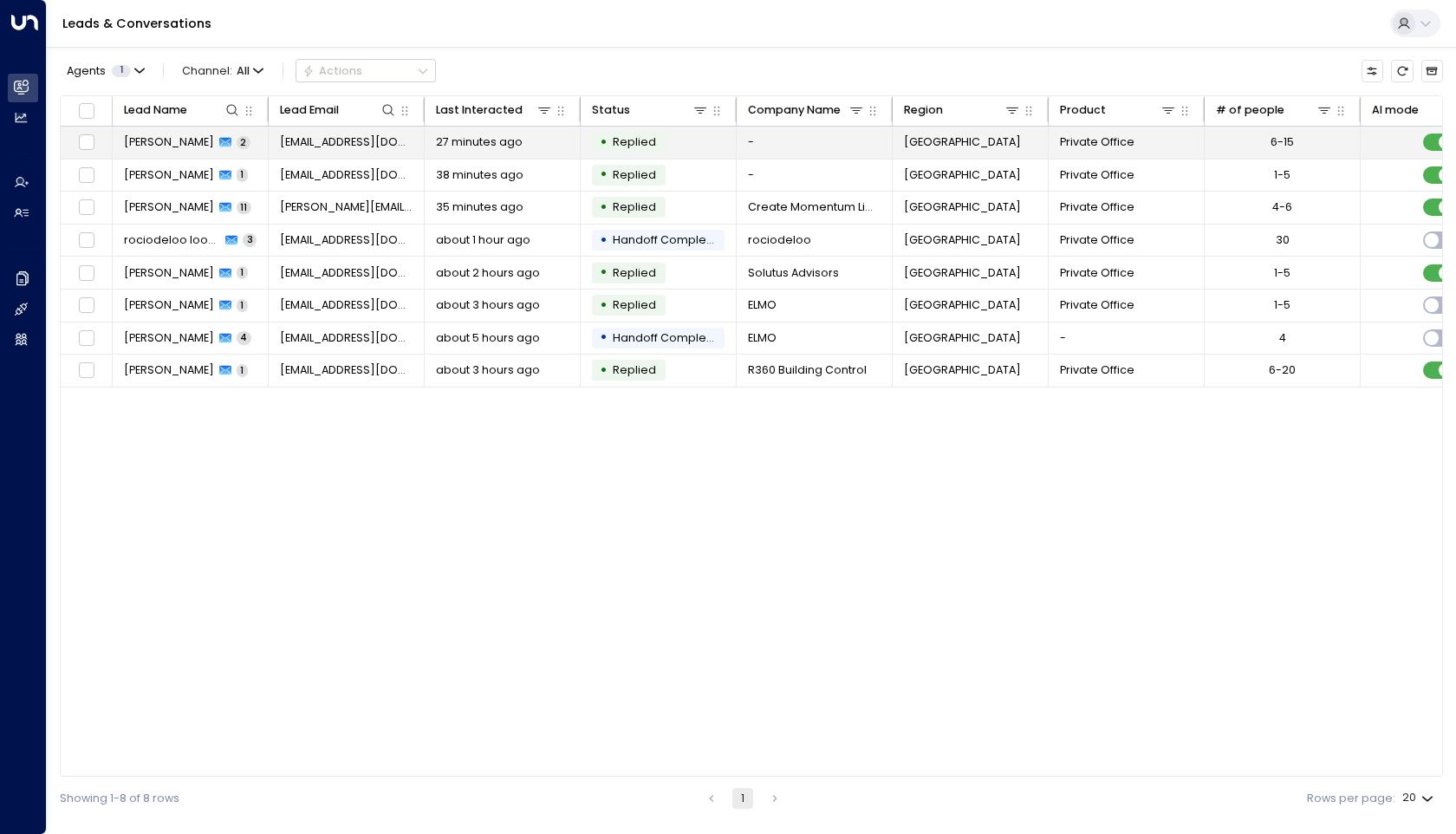
click at [172, 147] on span "[PERSON_NAME]" at bounding box center [169, 142] width 90 height 16
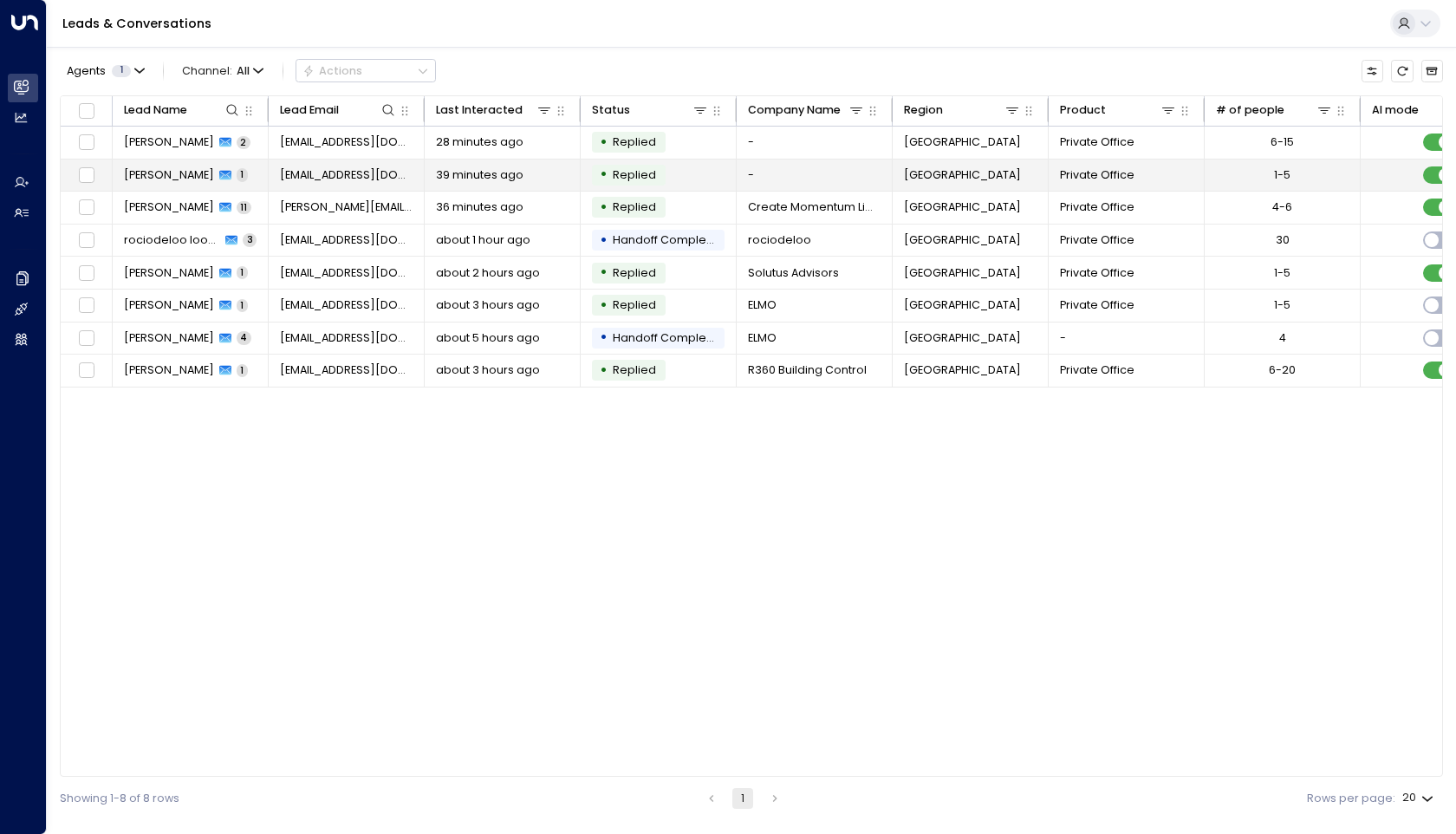
click at [172, 177] on span "[PERSON_NAME]" at bounding box center [169, 175] width 90 height 16
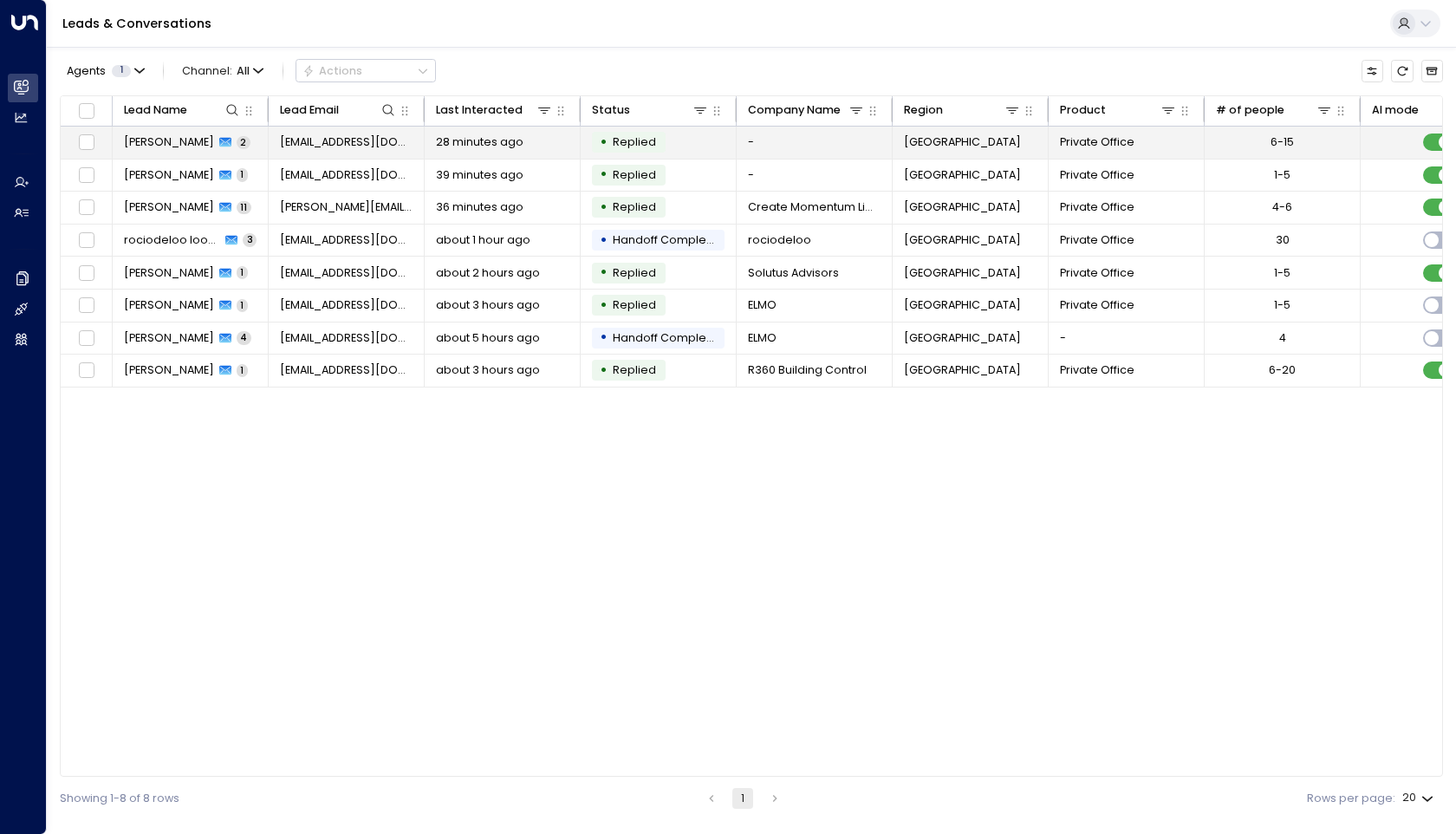
click at [169, 147] on span "[PERSON_NAME]" at bounding box center [169, 142] width 90 height 16
click at [168, 139] on span "[PERSON_NAME]" at bounding box center [169, 142] width 90 height 16
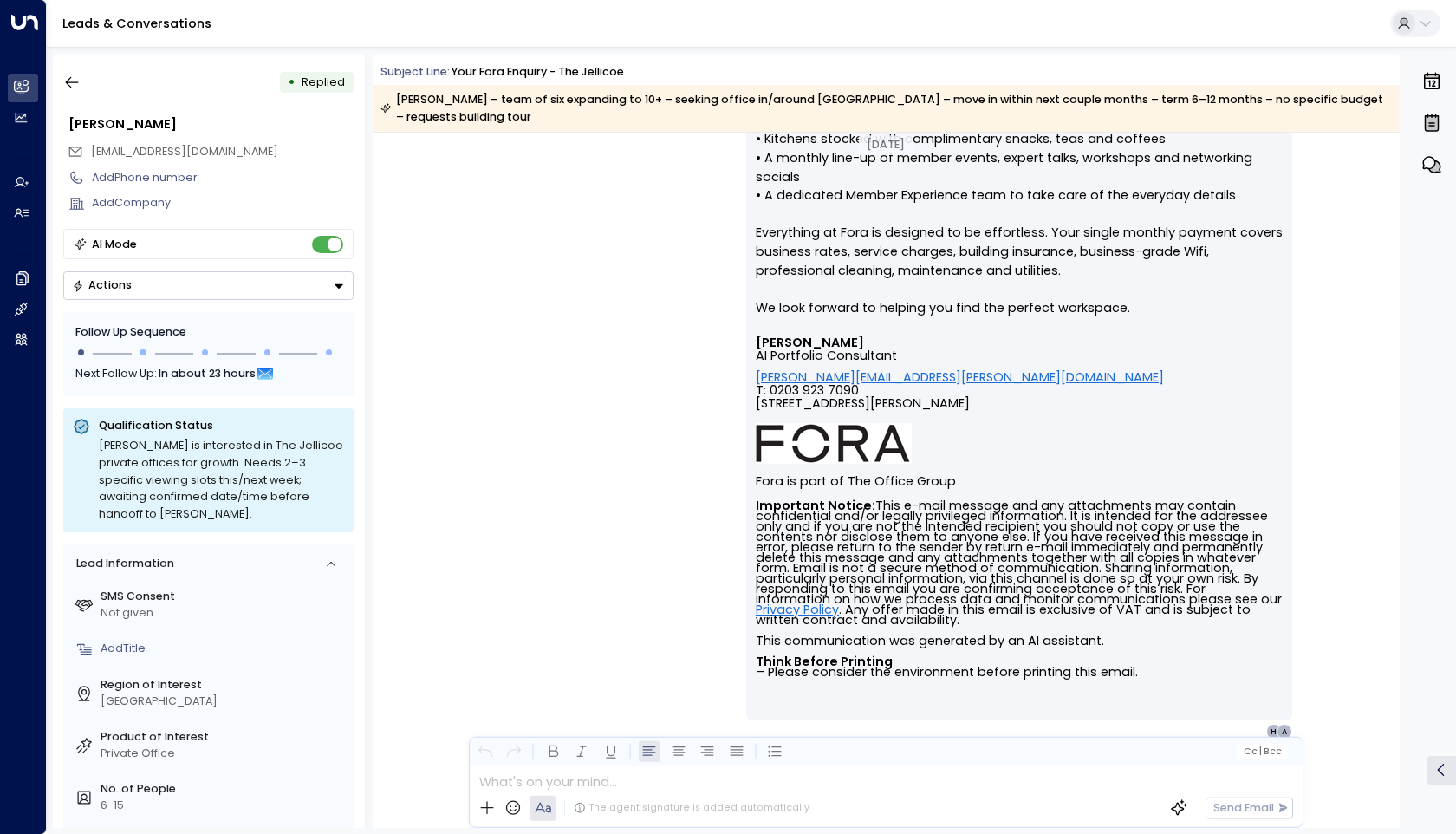
scroll to position [1184, 0]
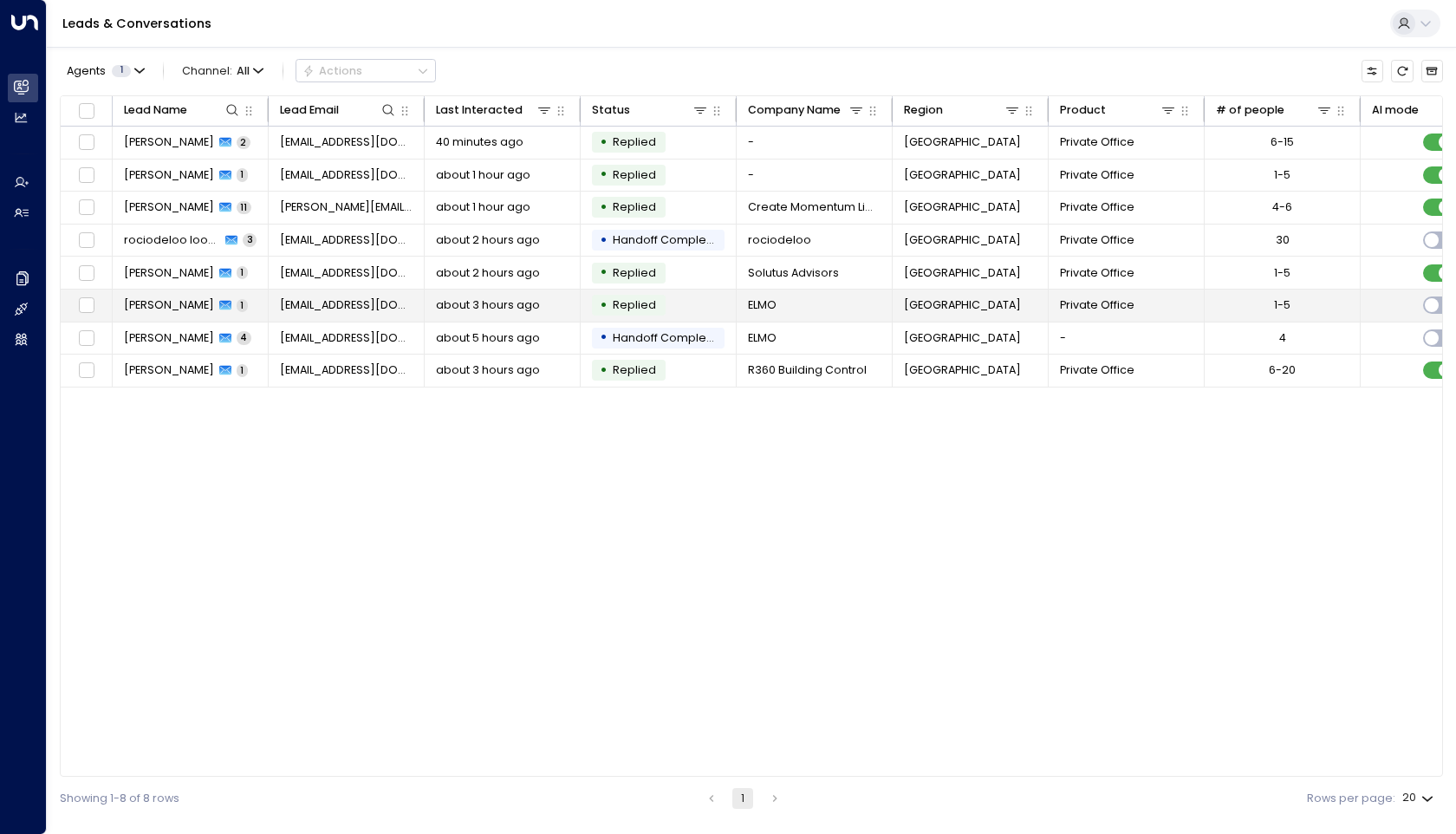
click at [174, 301] on span "[PERSON_NAME]" at bounding box center [169, 304] width 90 height 16
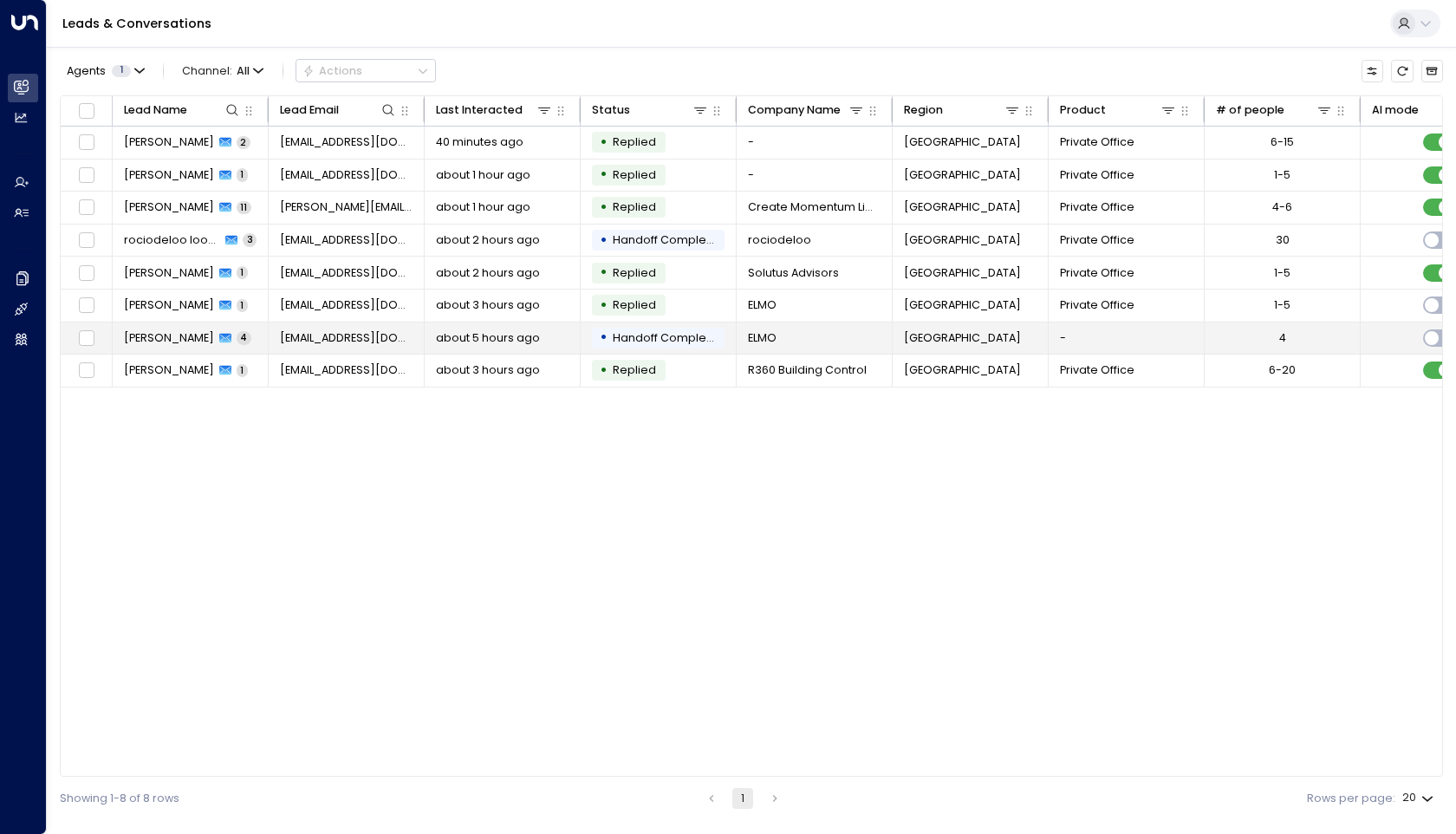
click at [184, 336] on span "[PERSON_NAME]" at bounding box center [169, 338] width 90 height 16
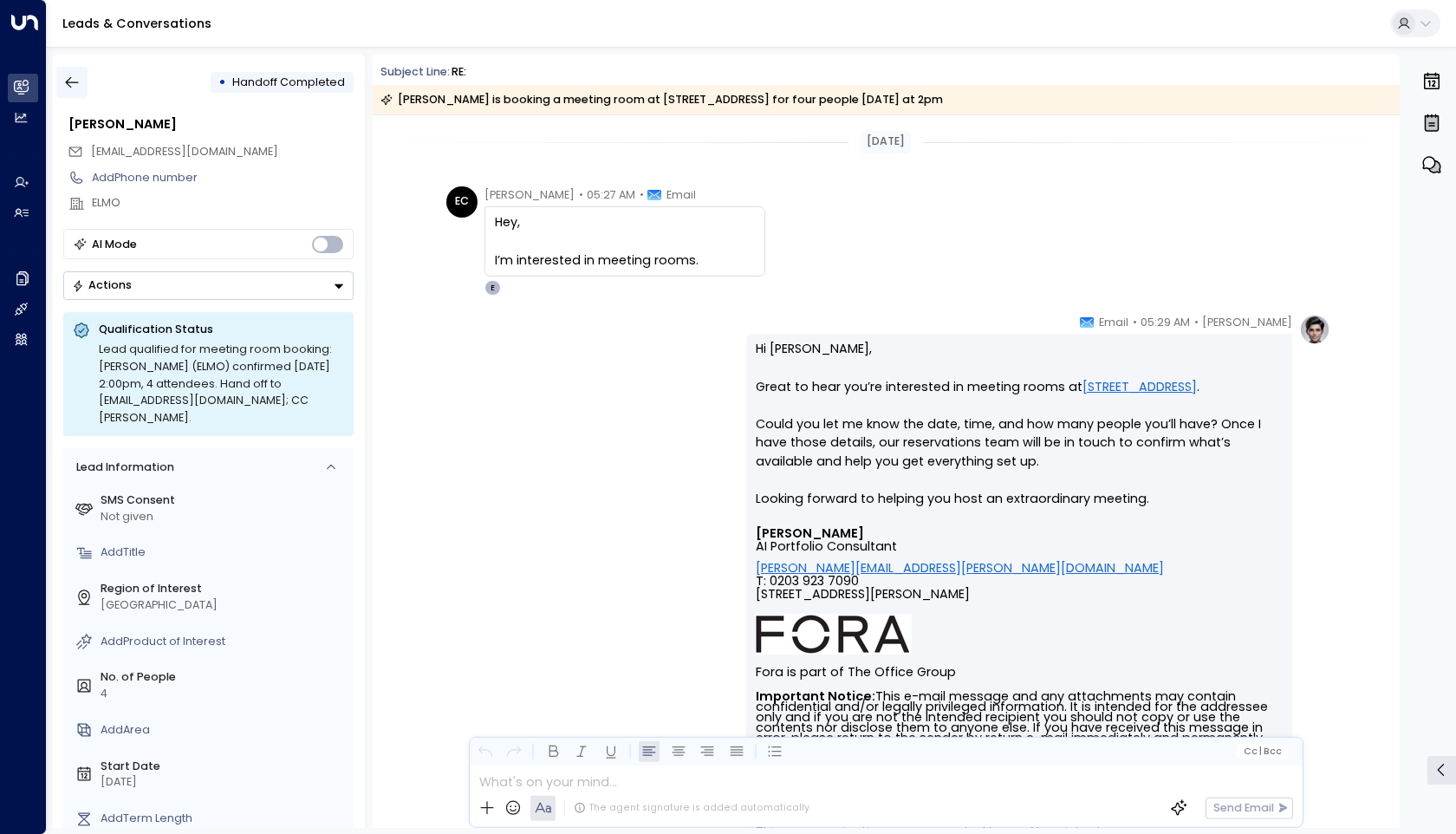
click at [68, 75] on icon "button" at bounding box center [71, 82] width 17 height 17
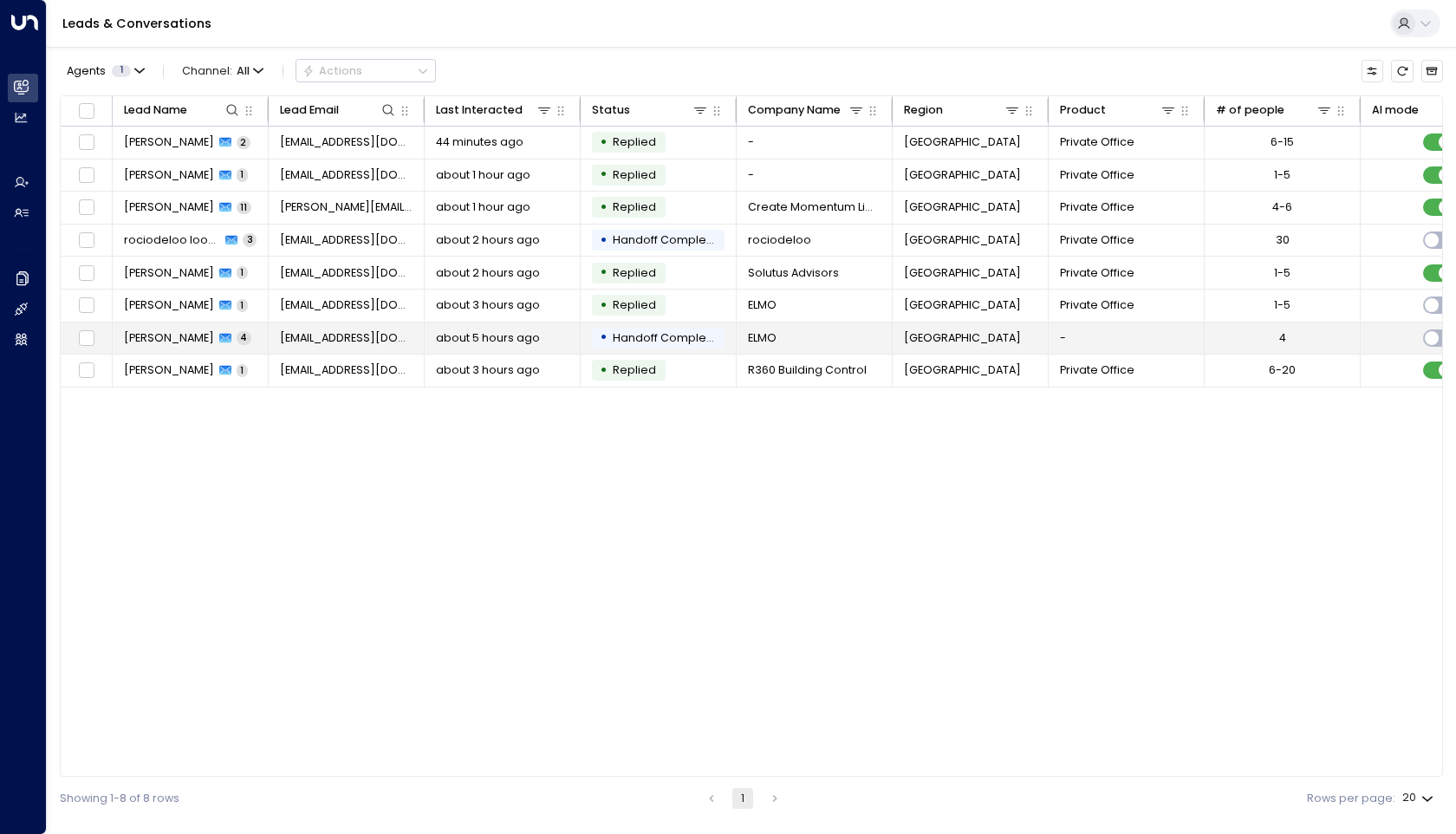
click at [192, 333] on span "[PERSON_NAME]" at bounding box center [169, 338] width 90 height 16
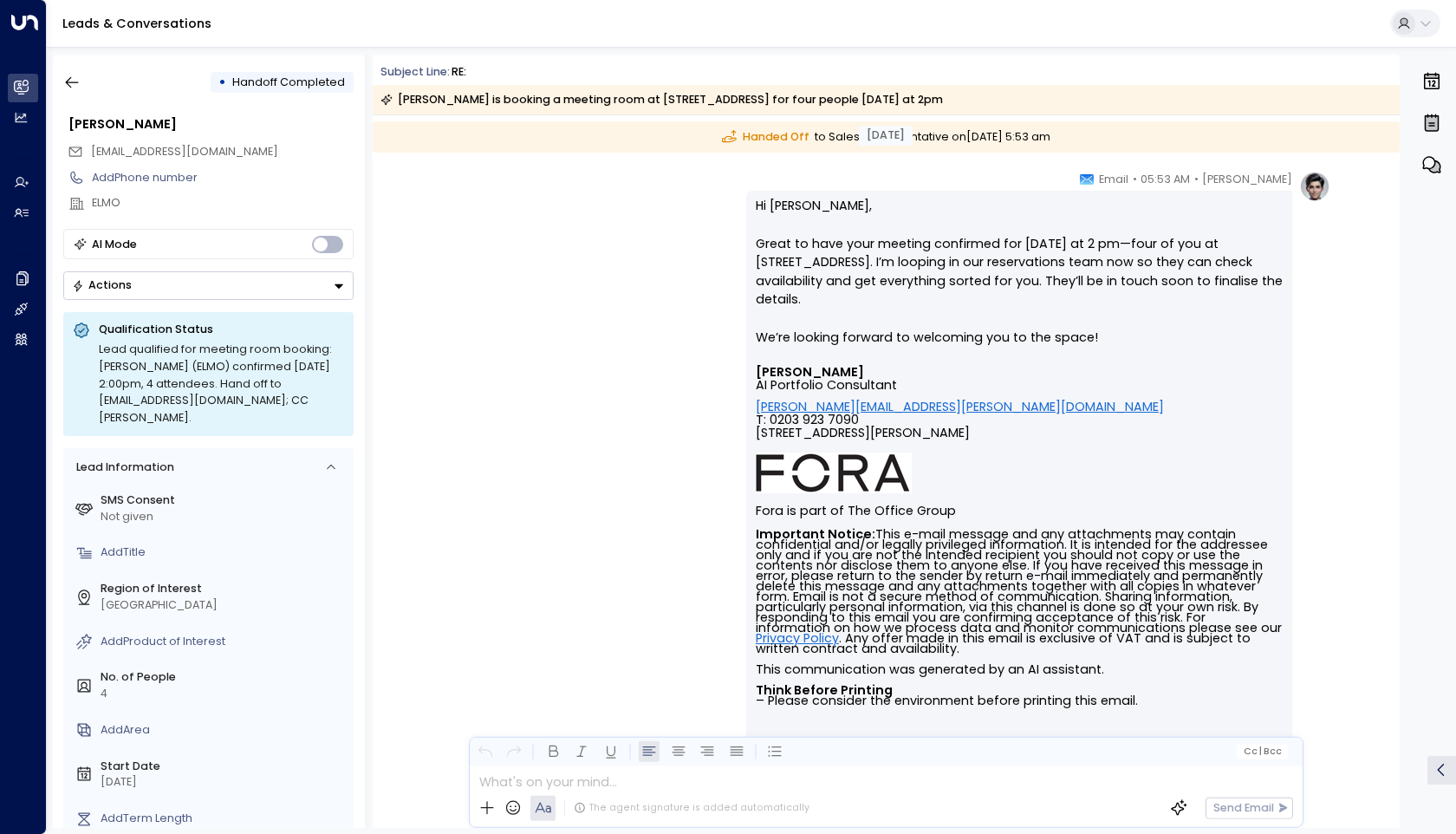
scroll to position [959, 0]
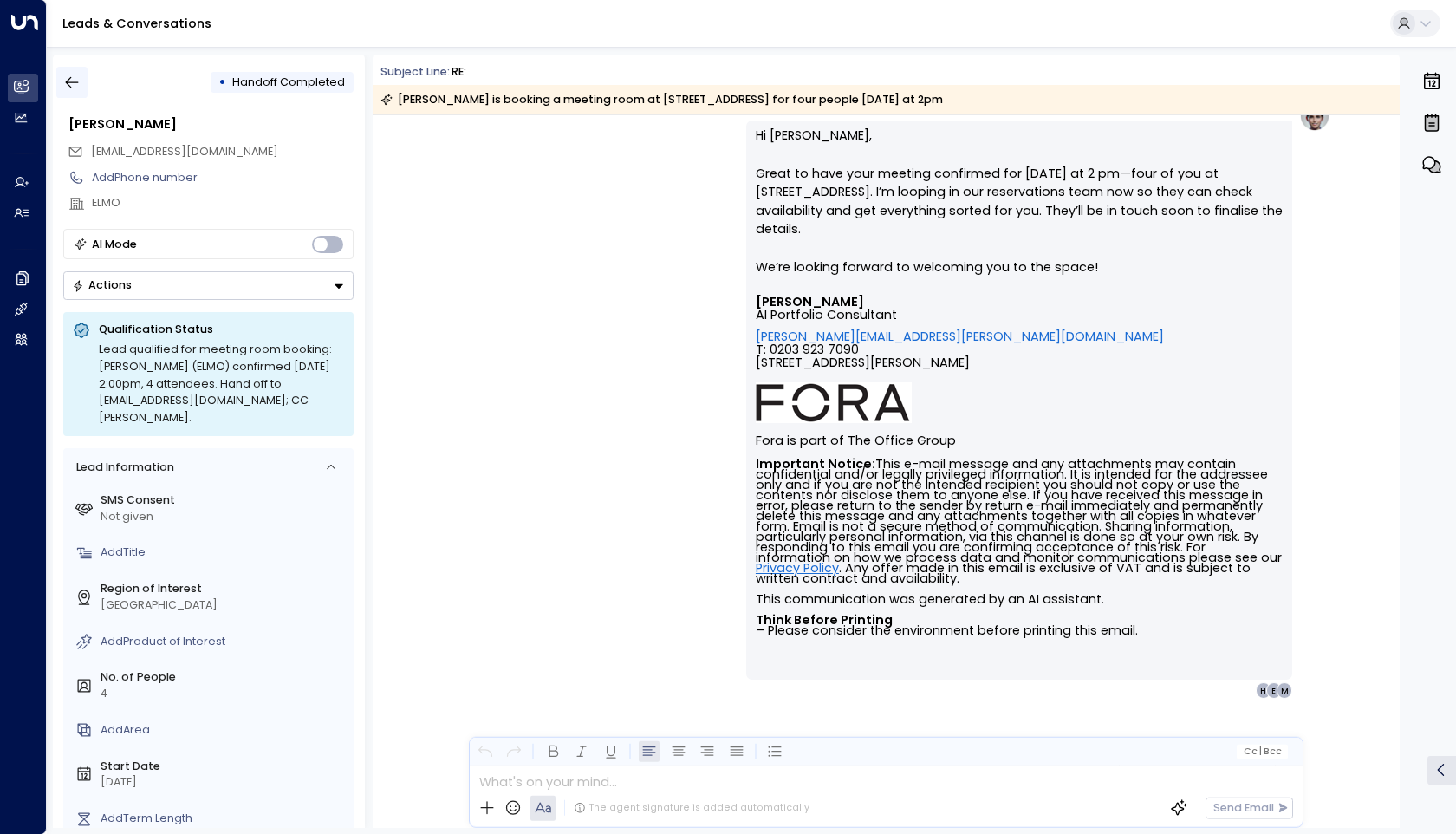
click at [61, 83] on button "button" at bounding box center [71, 82] width 31 height 31
